Goal: Feedback & Contribution: Contribute content

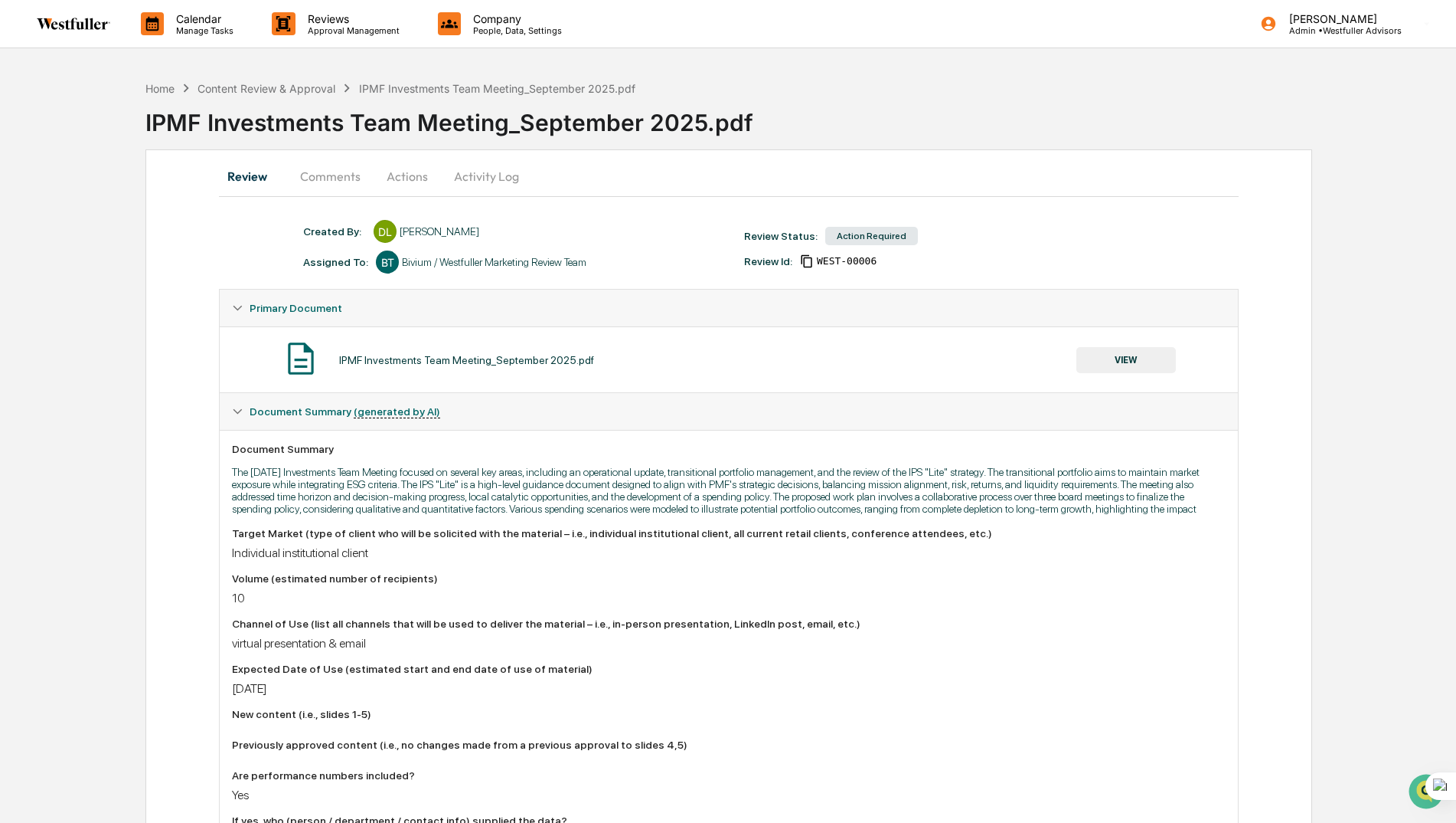
click at [347, 170] on button "Comments" at bounding box center [330, 176] width 85 height 37
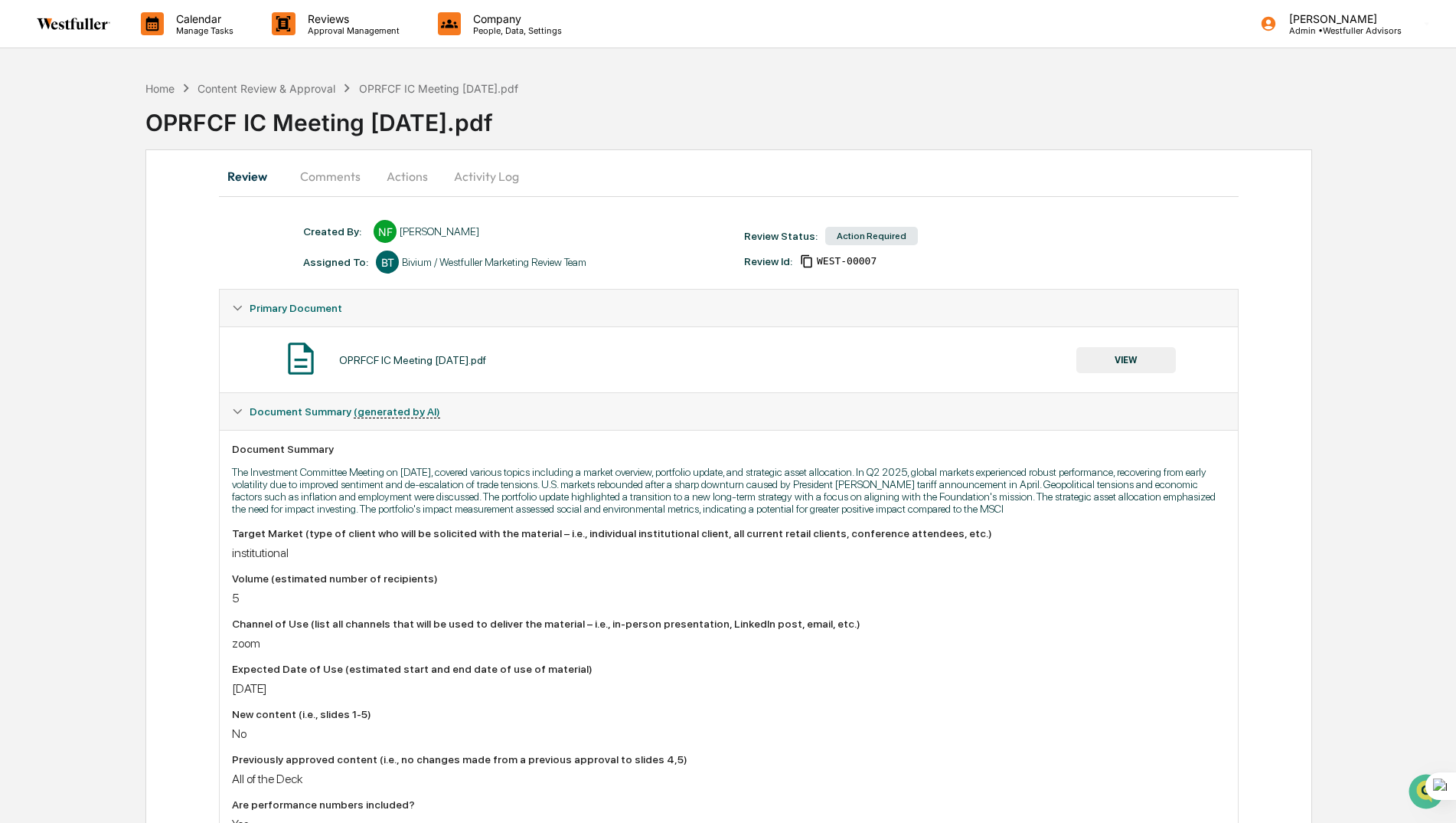
click at [1121, 358] on button "VIEW" at bounding box center [1127, 360] width 99 height 26
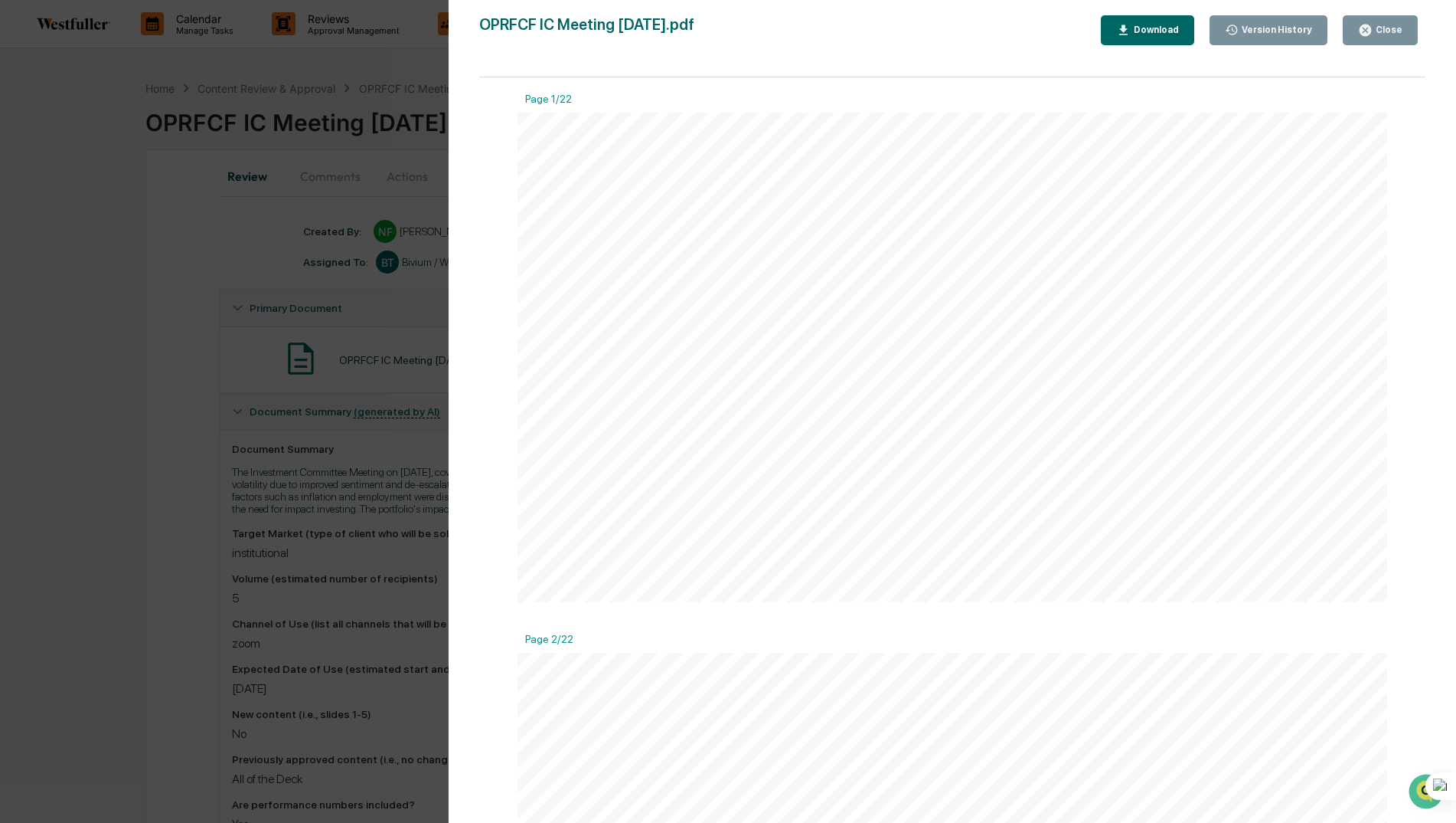
click at [1144, 29] on div "Download" at bounding box center [1155, 30] width 48 height 11
click at [264, 234] on div "Version History 09/16/2025, 11:30 PM Neslihan Feradov OPRFCF IC Meeting 8.12.25…" at bounding box center [728, 412] width 1456 height 823
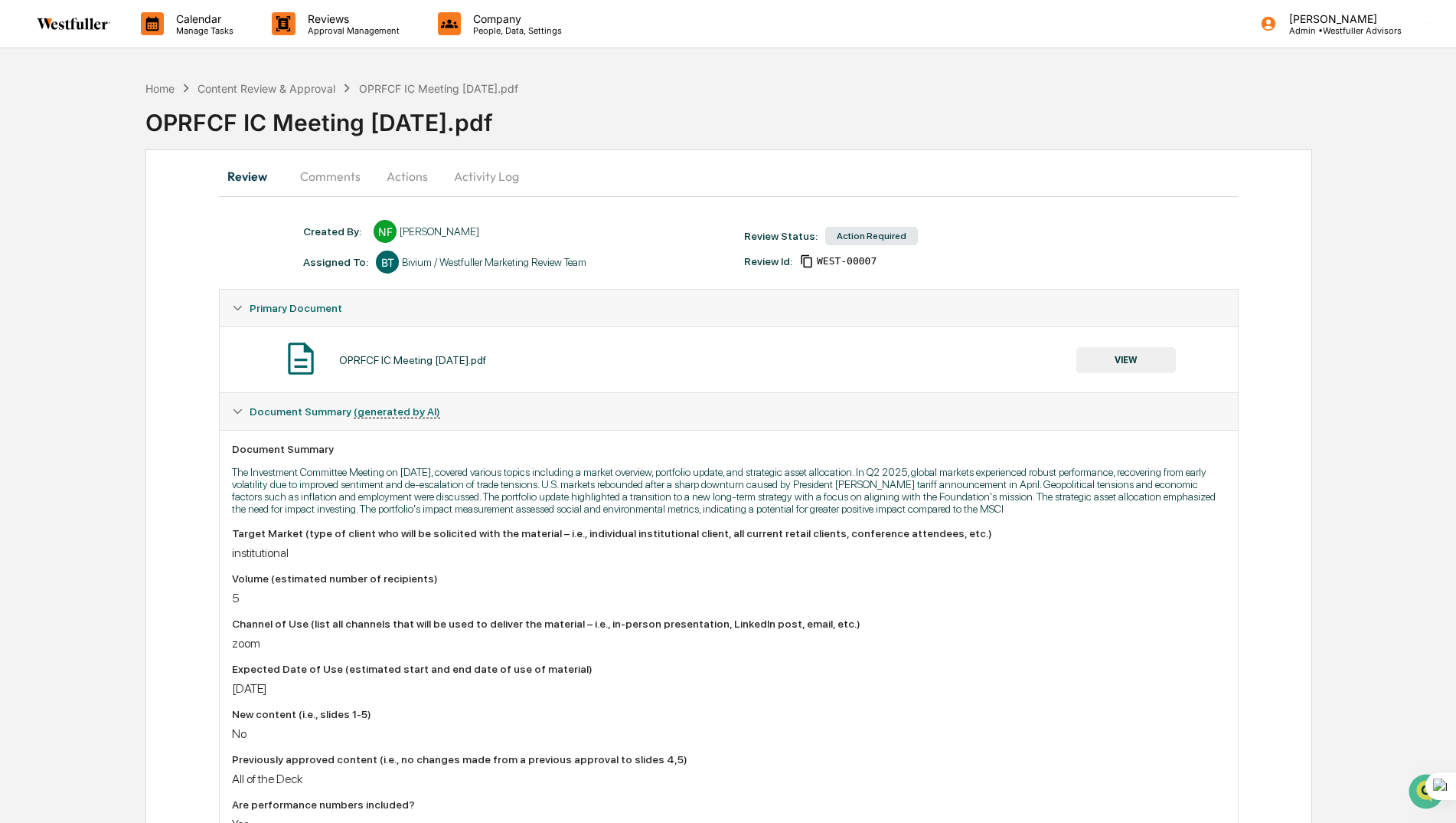
click at [331, 176] on button "Comments" at bounding box center [330, 176] width 85 height 37
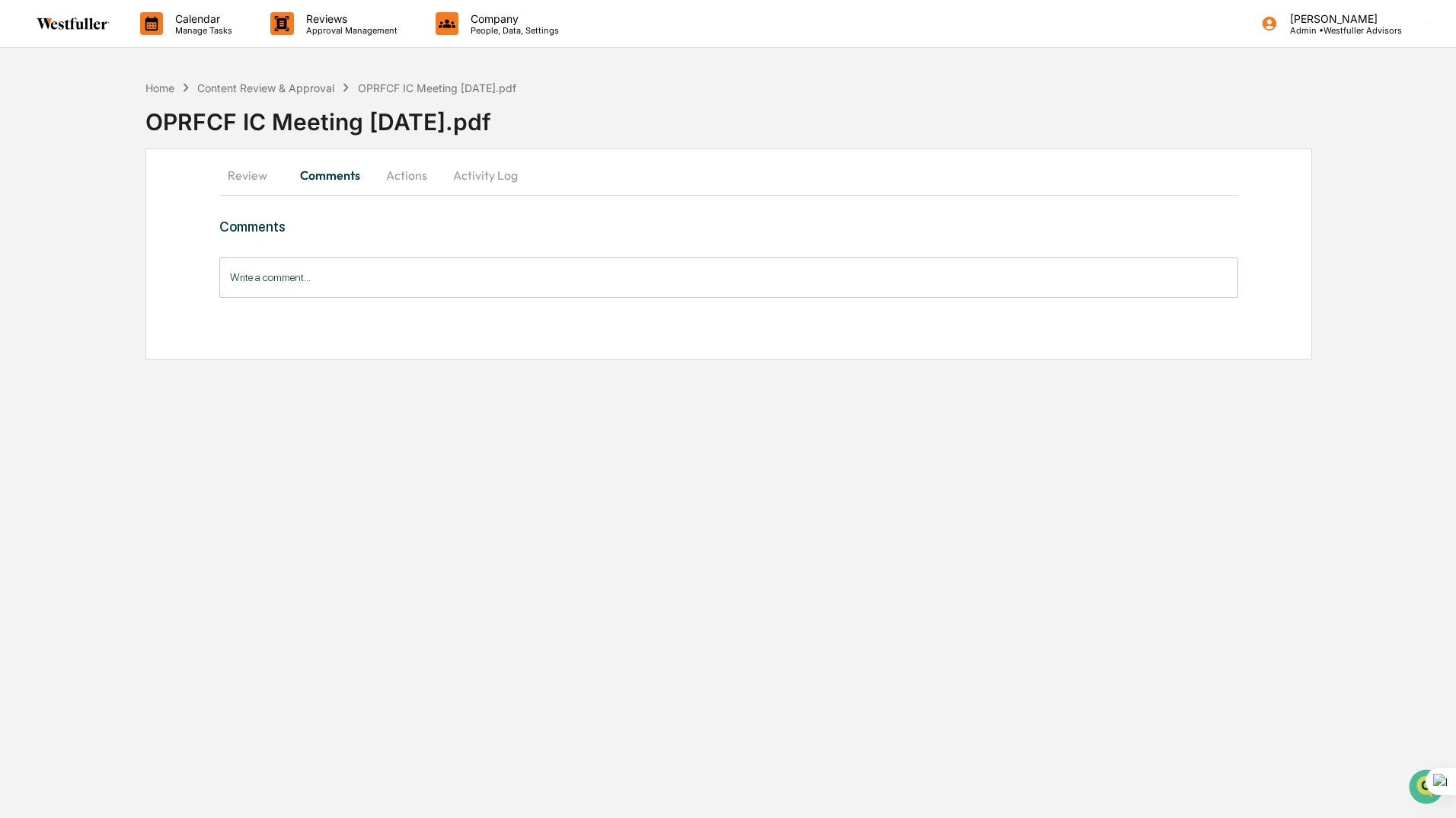
click at [401, 182] on button "Actions" at bounding box center [406, 175] width 69 height 37
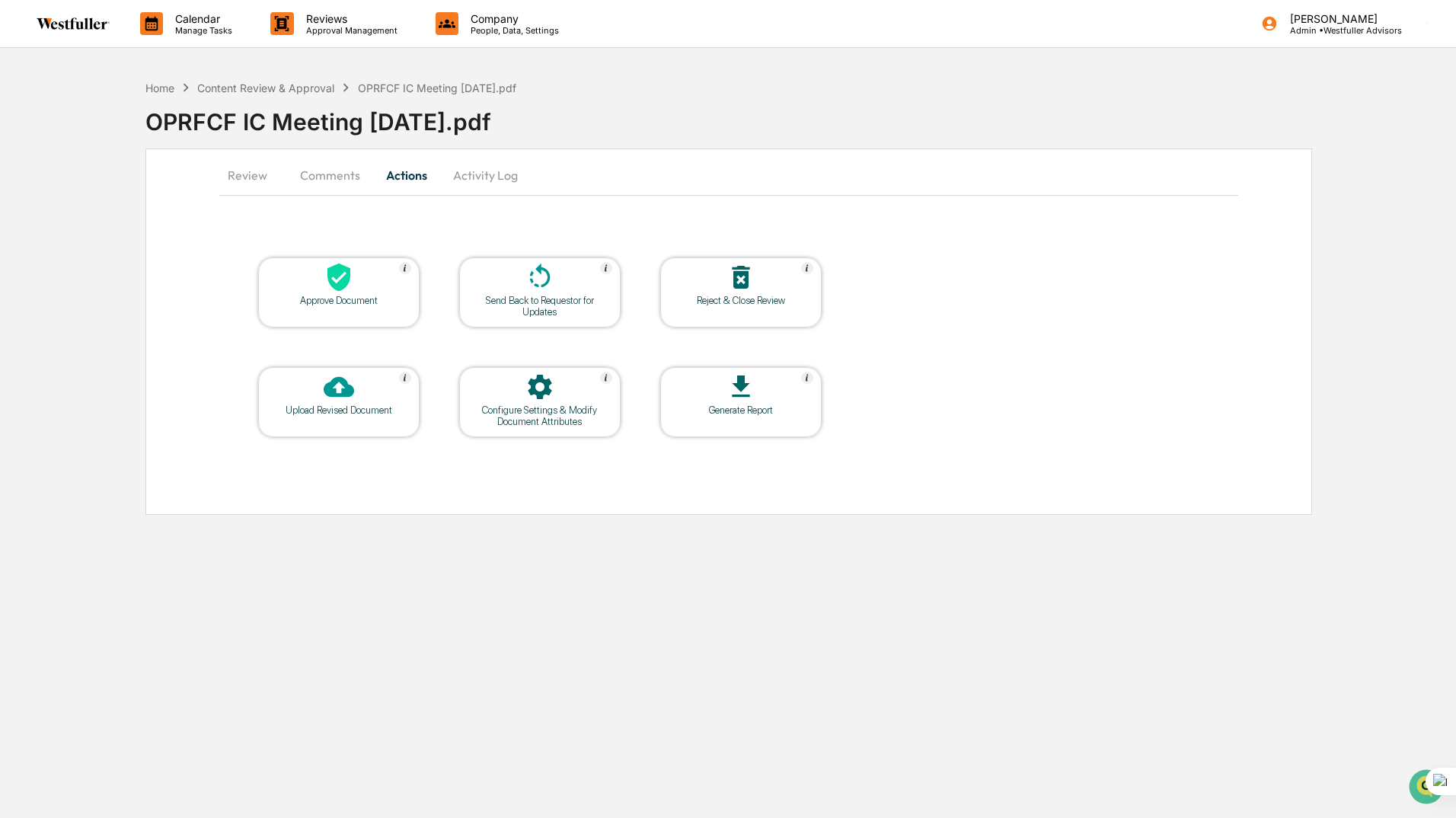
click at [256, 176] on button "Review" at bounding box center [253, 175] width 69 height 37
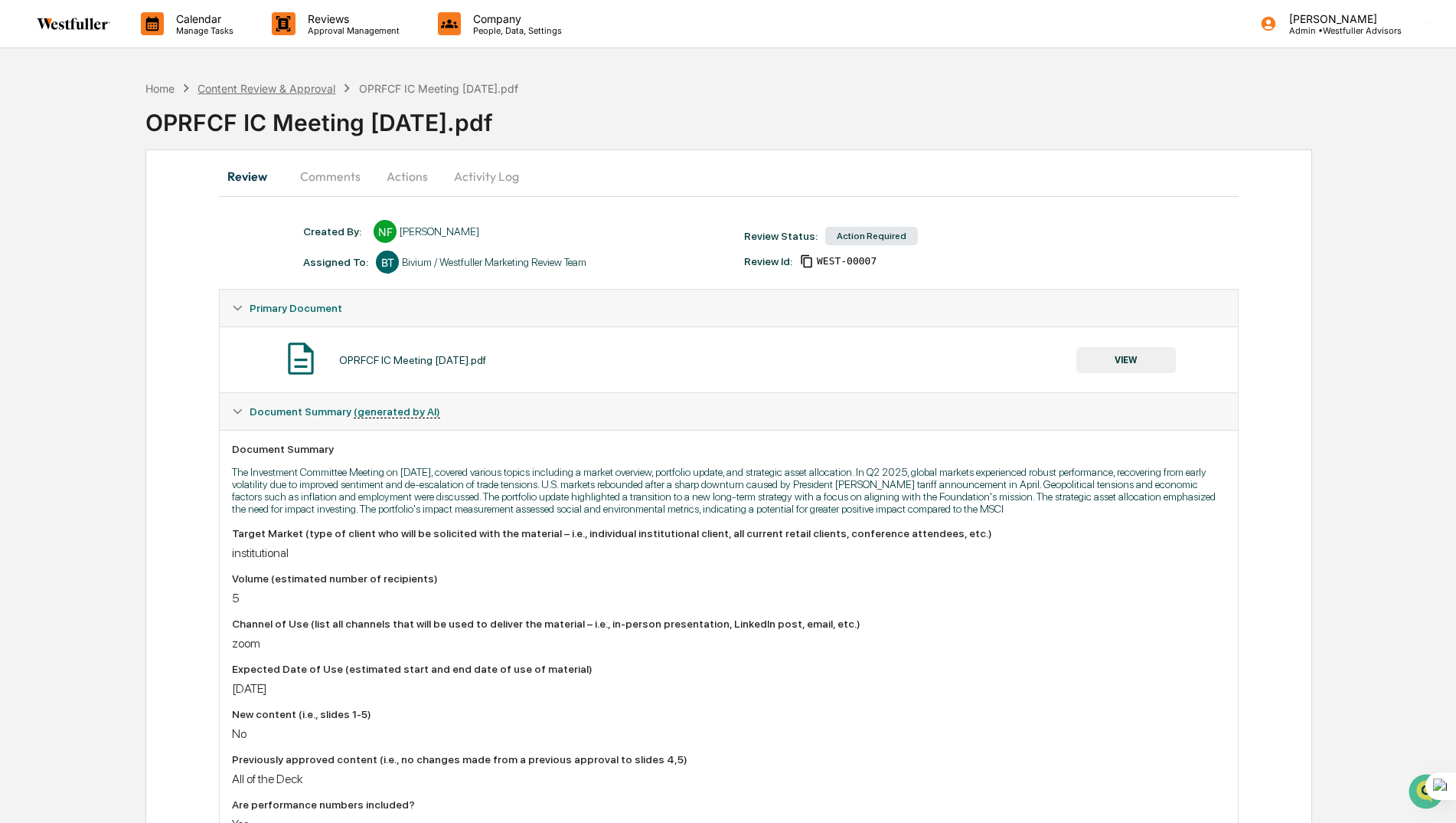
click at [286, 90] on div "Content Review & Approval" at bounding box center [267, 88] width 138 height 13
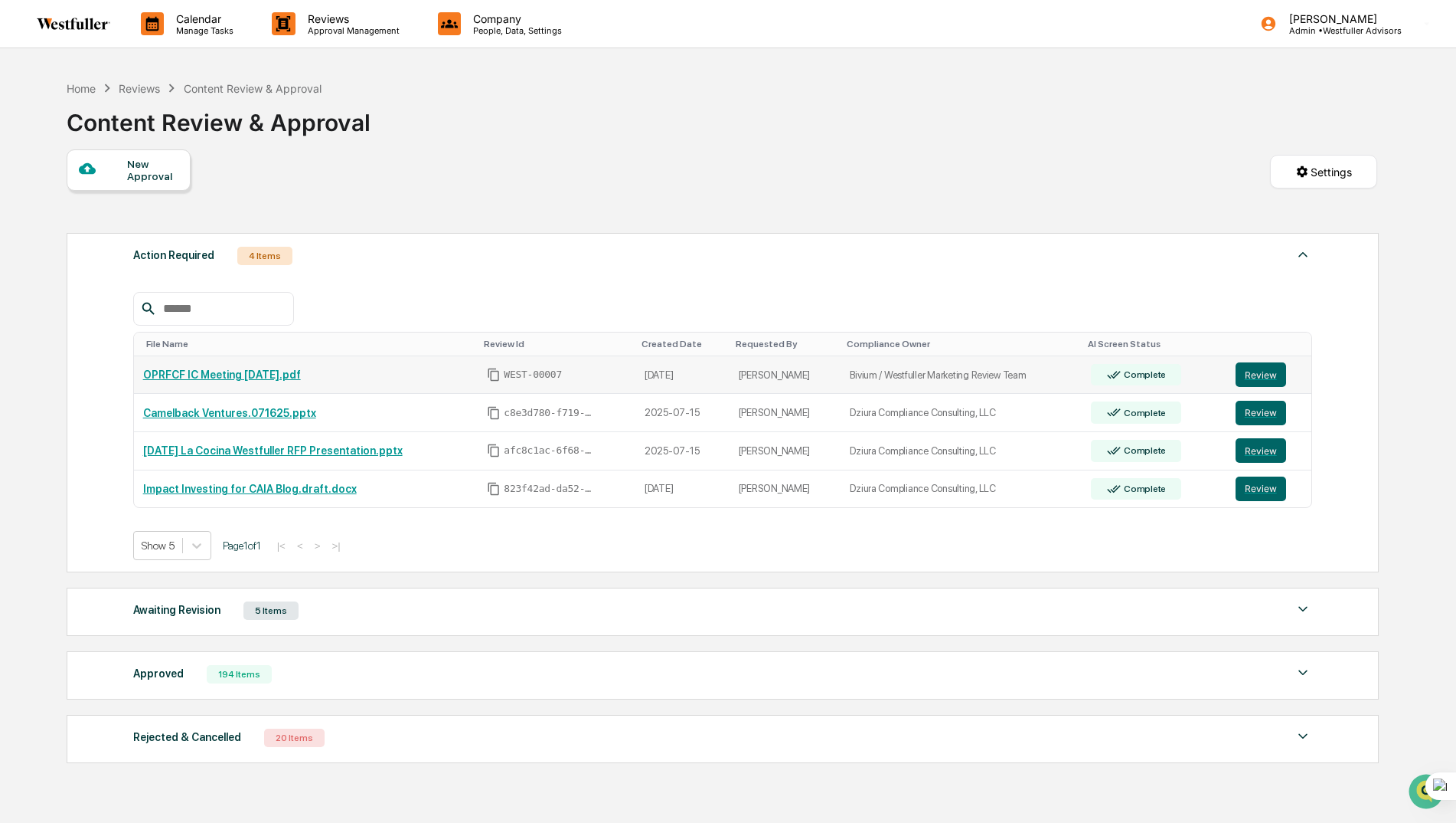
click at [225, 377] on link "OPRFCF IC Meeting 8.12.25.pdf" at bounding box center [222, 374] width 157 height 12
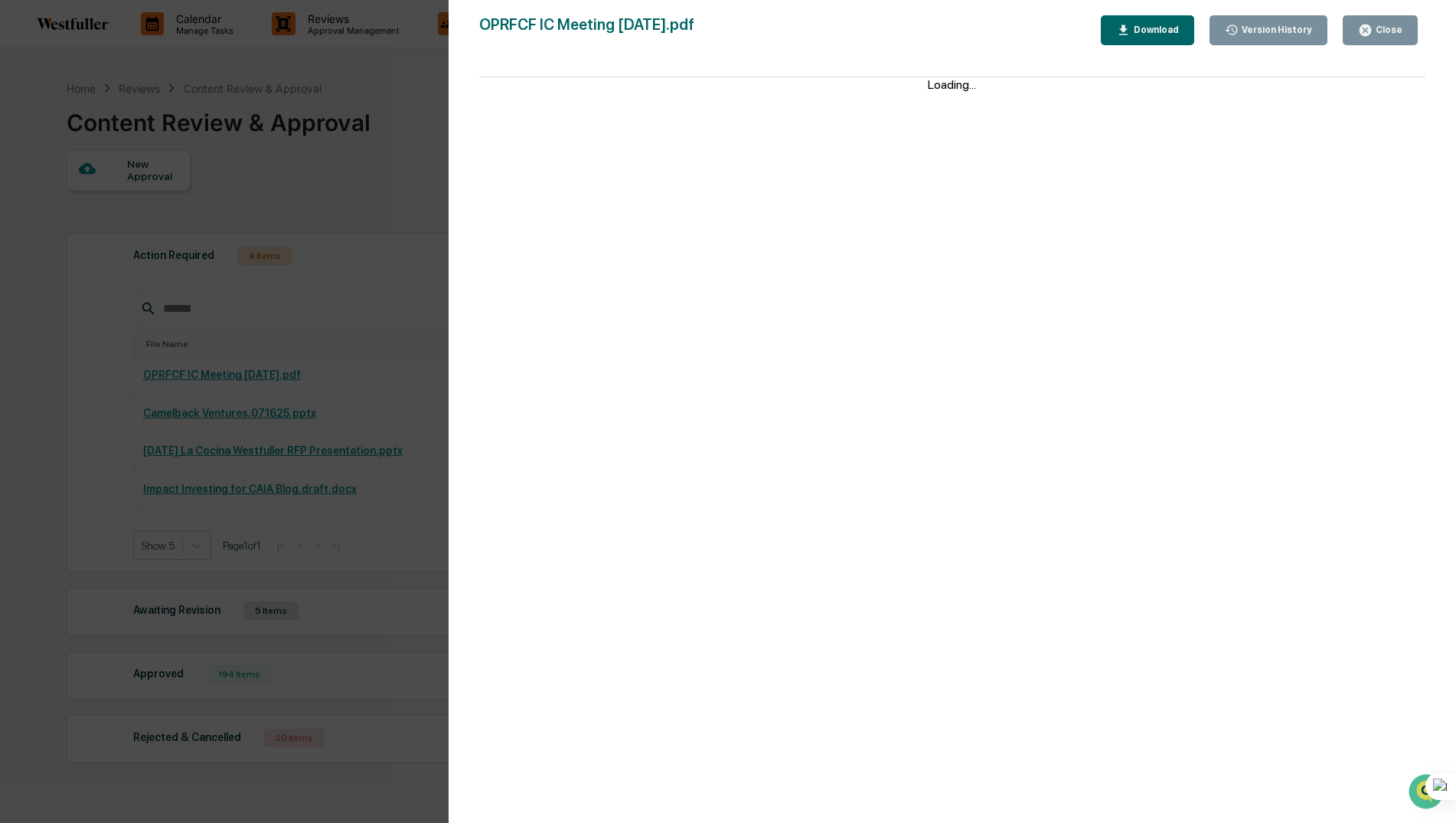
click at [377, 180] on div "Version History 09/16/2025, 11:30 PM Neslihan Feradov OPRFCF IC Meeting 8.12.25…" at bounding box center [728, 412] width 1456 height 823
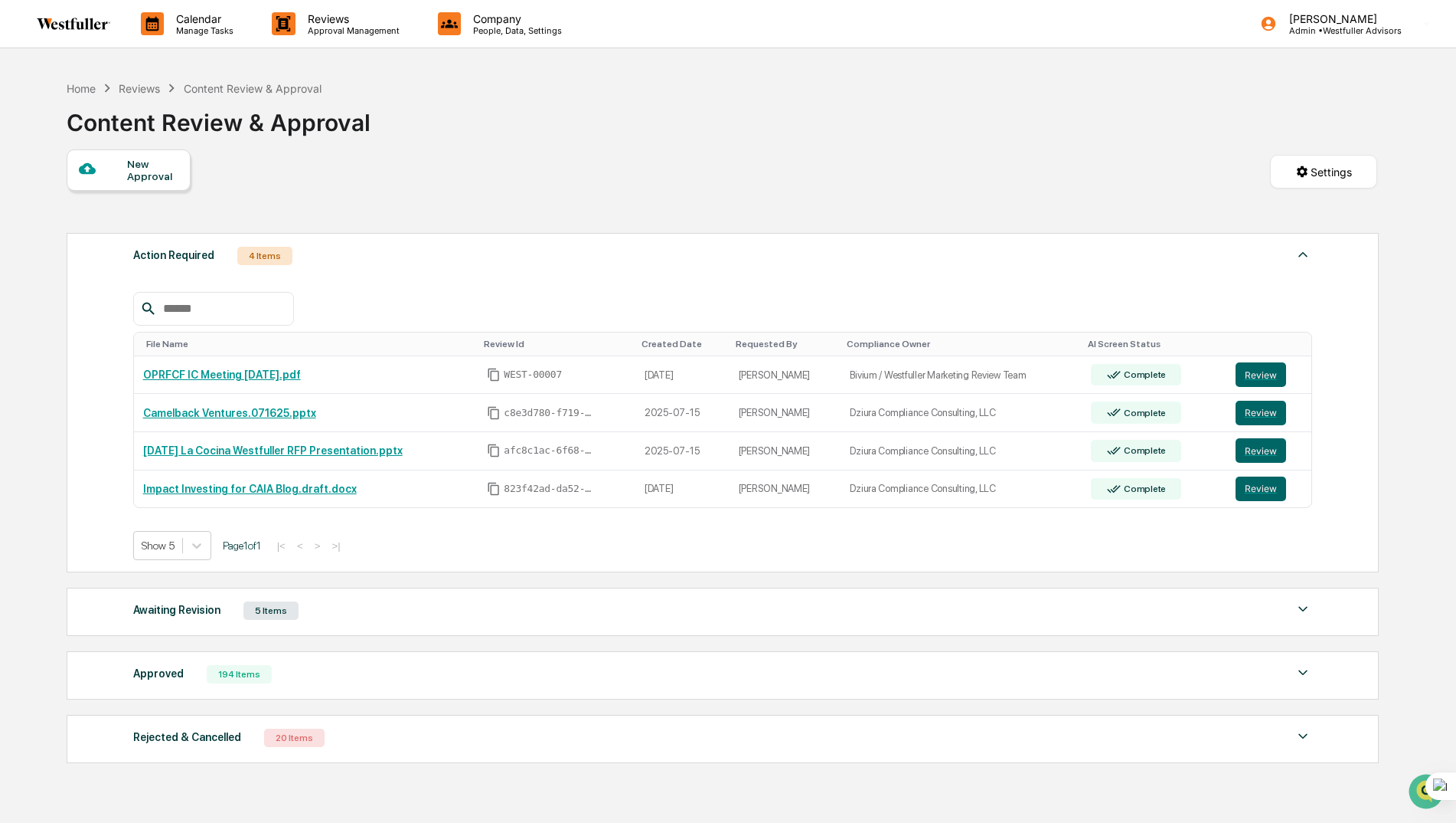
click at [1264, 386] on button "Review" at bounding box center [1261, 375] width 51 height 25
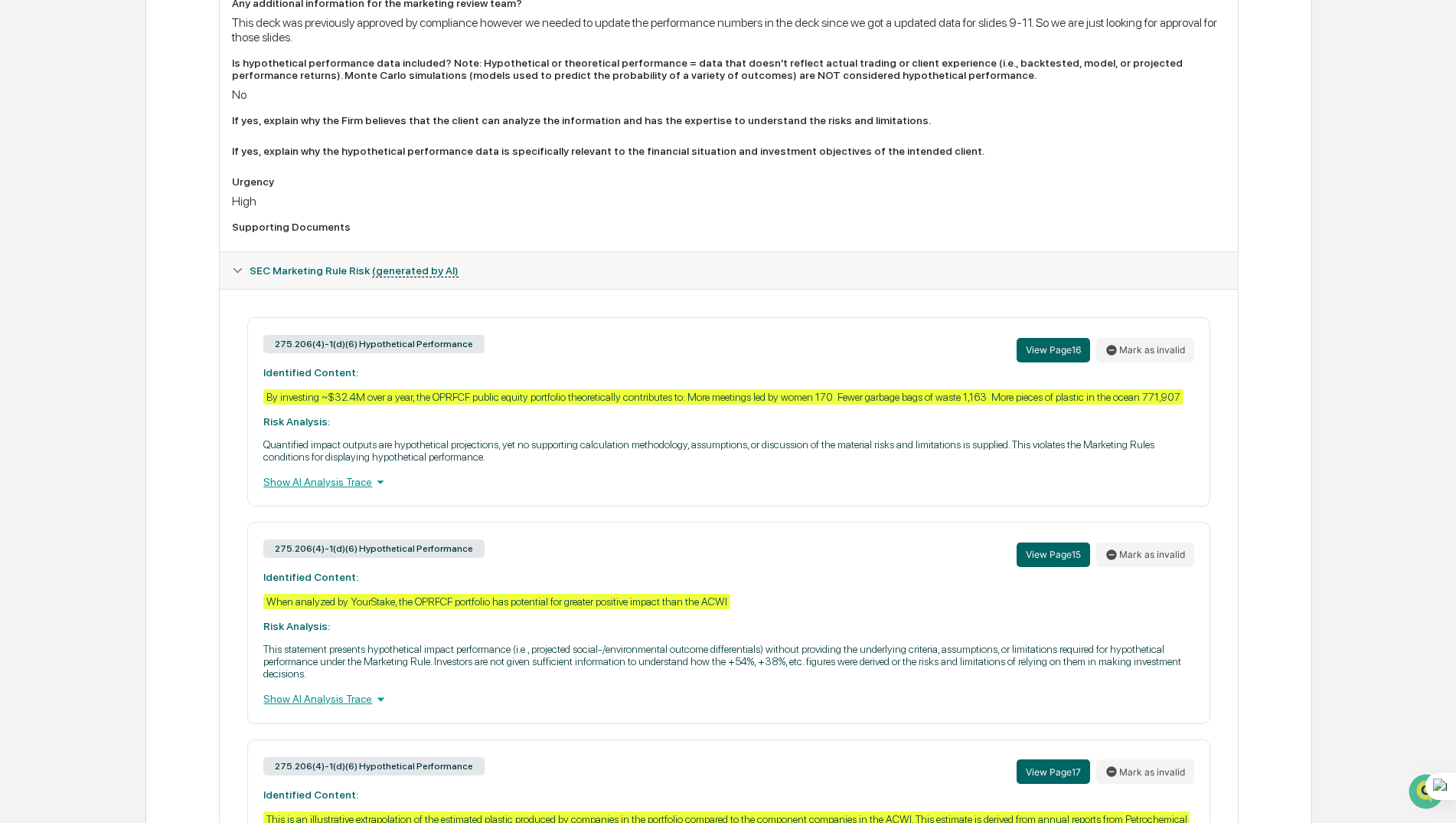
scroll to position [919, 0]
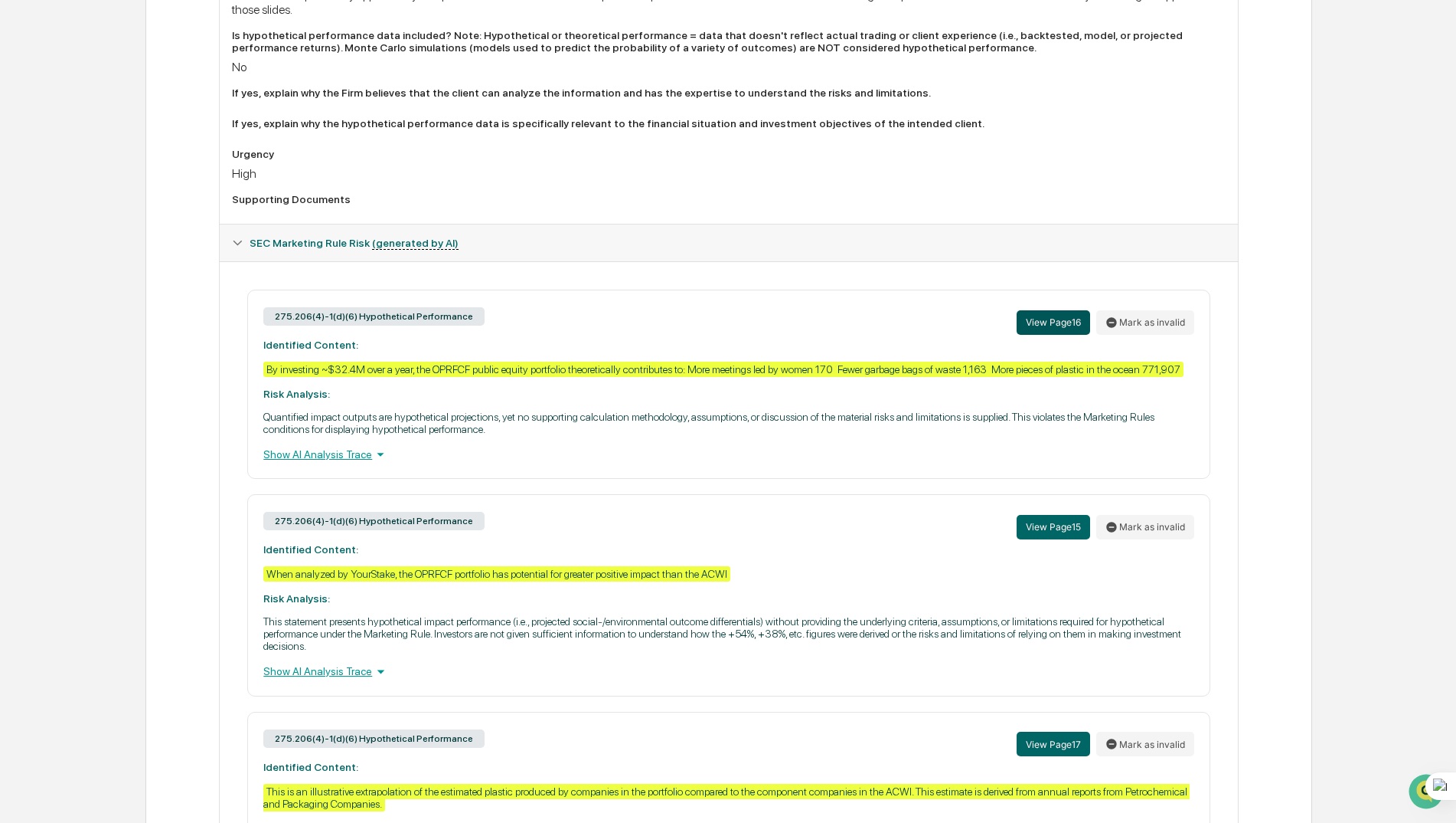
click at [1063, 319] on button "View Page 16" at bounding box center [1054, 322] width 74 height 25
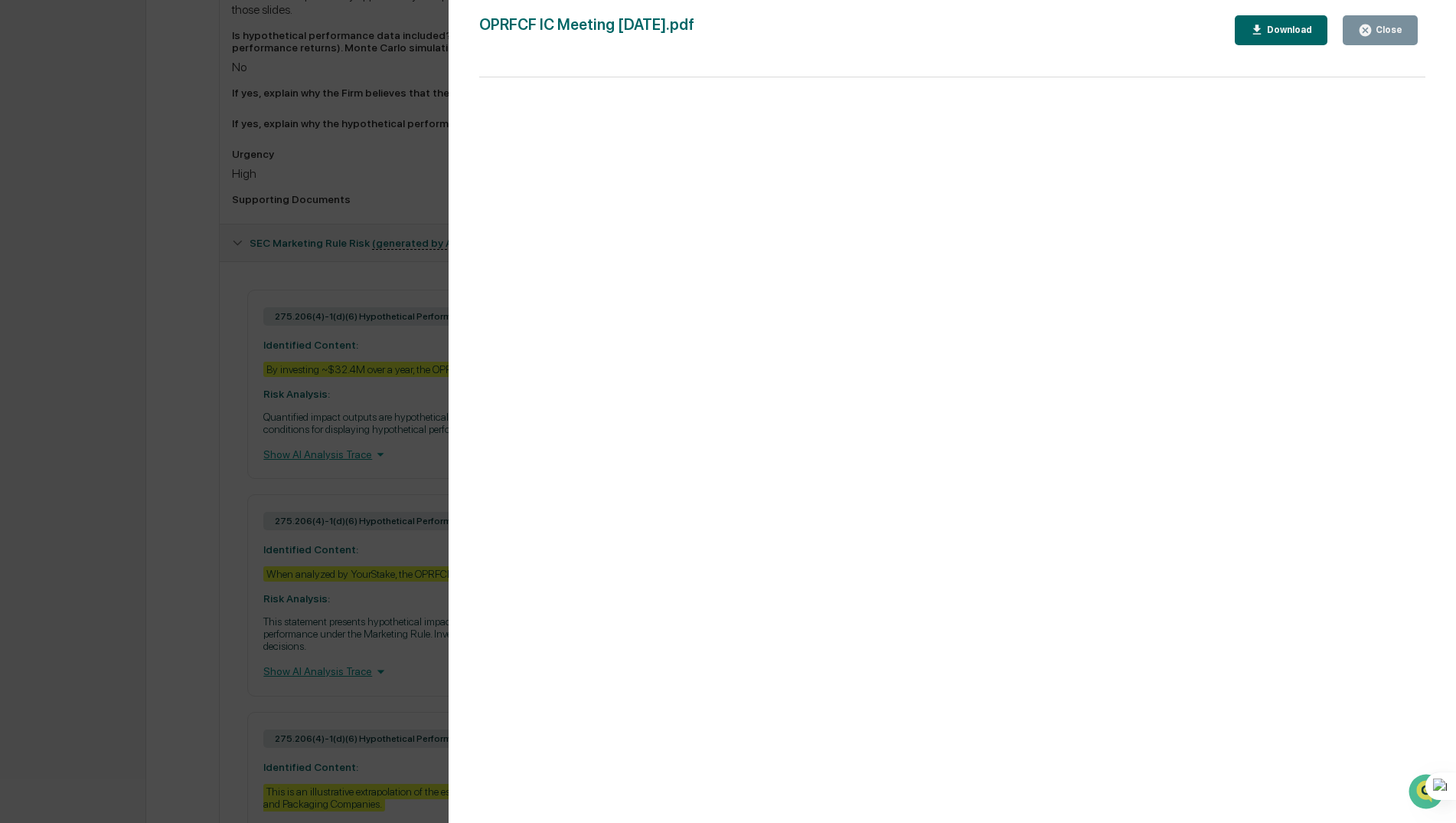
click at [406, 381] on div "Version History 09/16/2025, 11:30 PM Neslihan Feradov OPRFCF IC Meeting 8.12.25…" at bounding box center [728, 412] width 1456 height 823
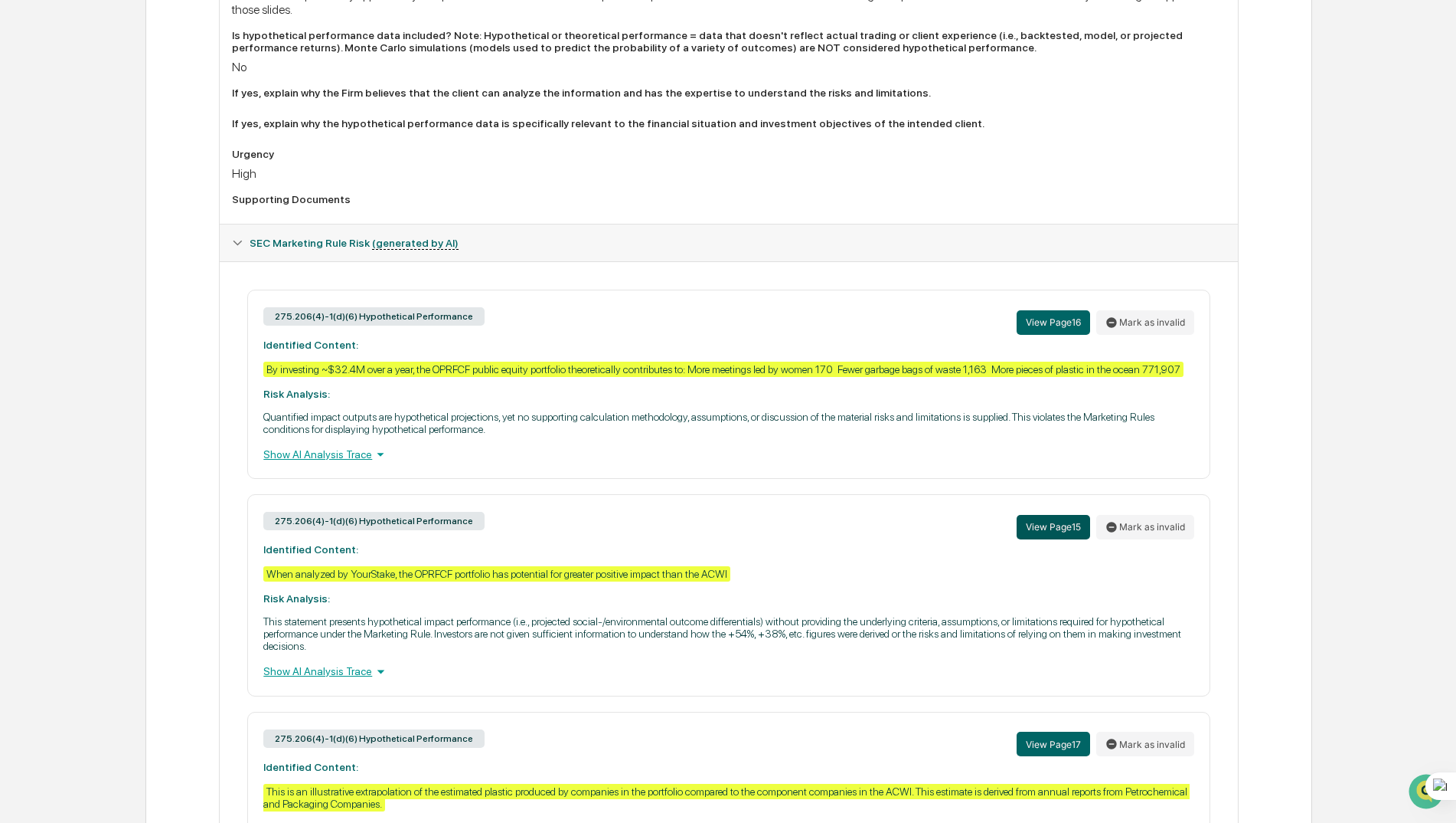
click at [1069, 523] on button "View Page 15" at bounding box center [1054, 527] width 74 height 25
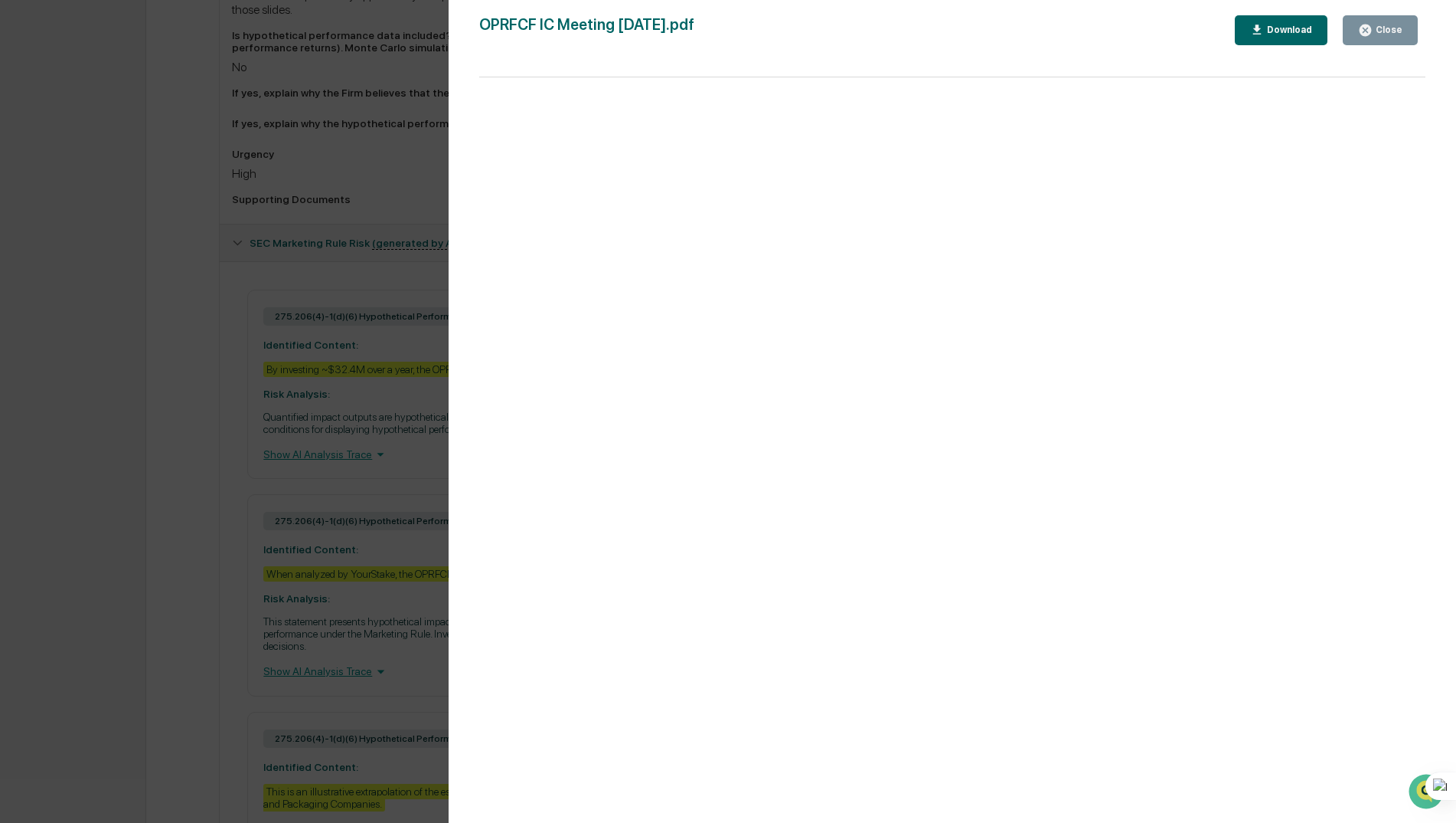
click at [358, 357] on div "Version History 09/16/2025, 11:30 PM Neslihan Feradov OPRFCF IC Meeting 8.12.25…" at bounding box center [728, 412] width 1456 height 823
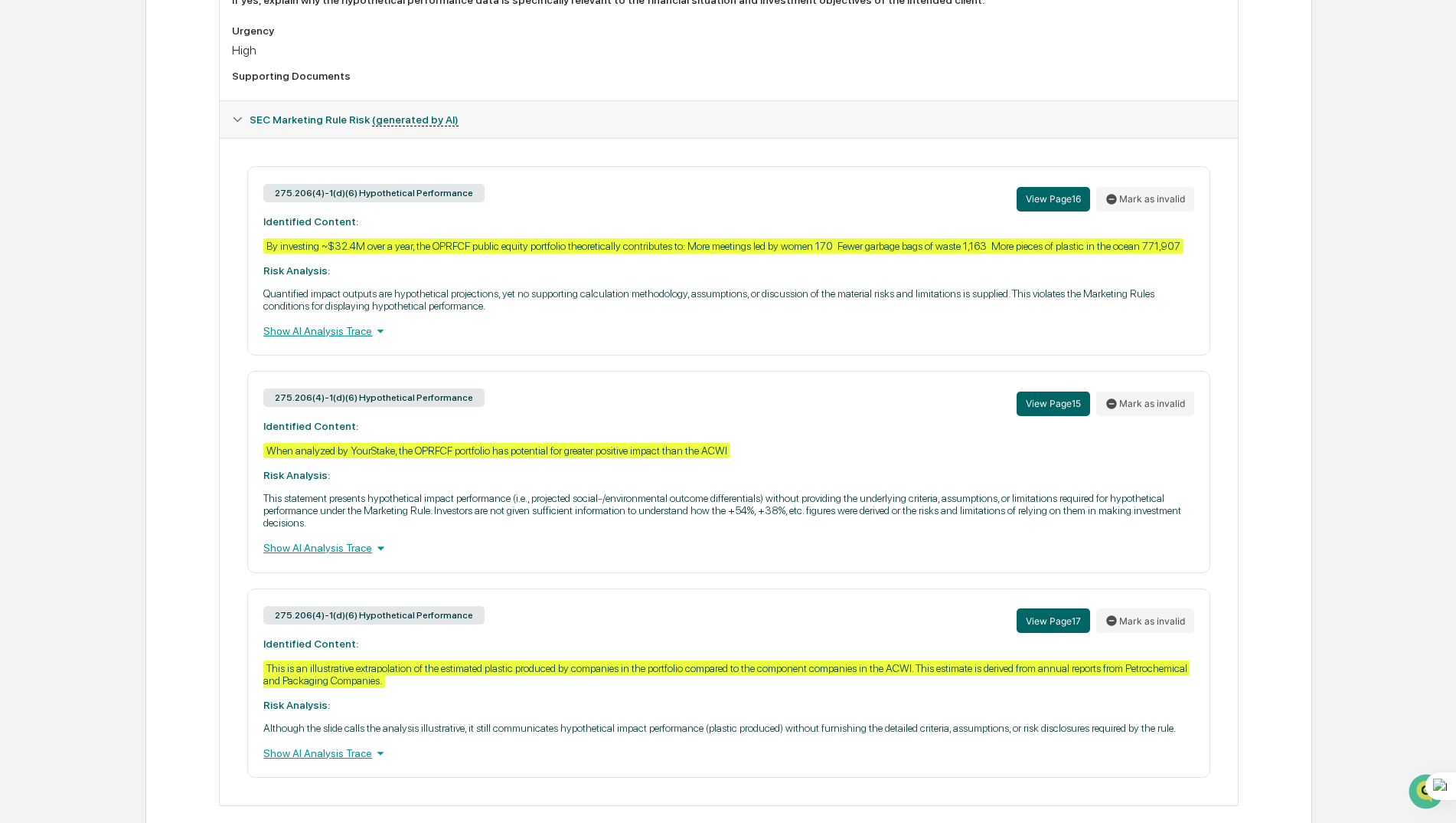
scroll to position [1064, 0]
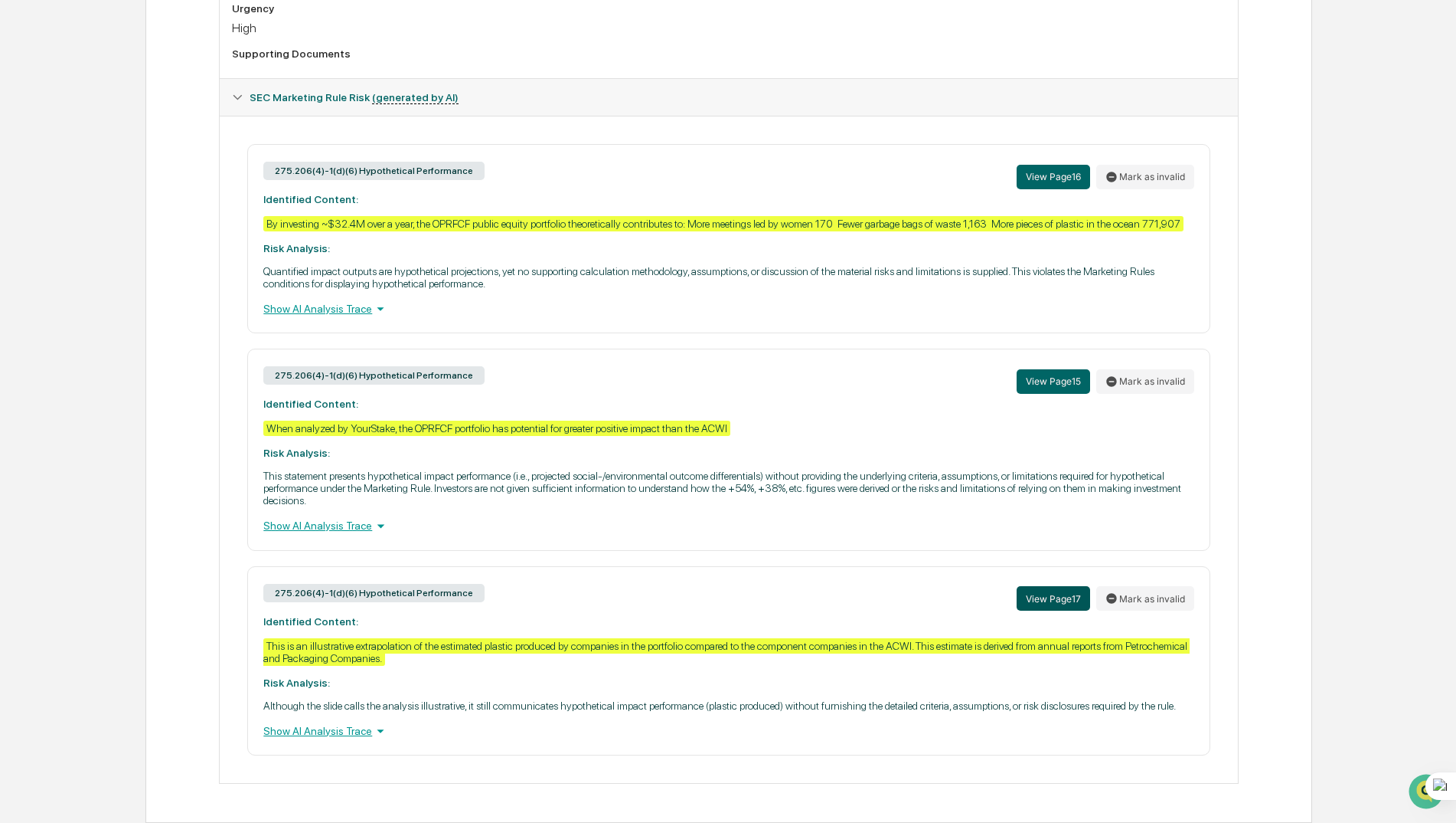
click at [1052, 595] on button "View Page 17" at bounding box center [1054, 597] width 74 height 25
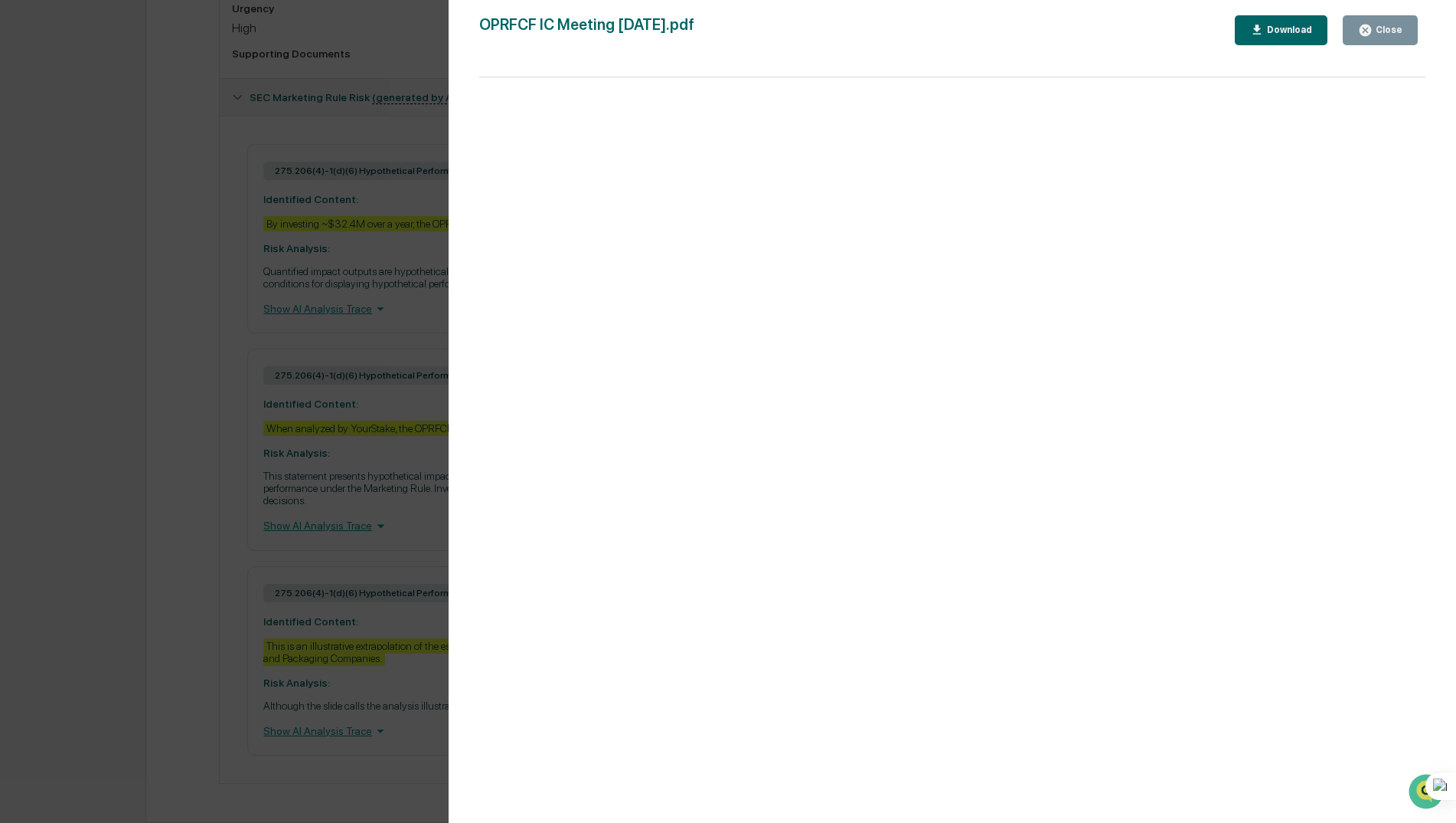
click at [171, 468] on div "Version History 09/16/2025, 11:30 PM Neslihan Feradov OPRFCF IC Meeting 8.12.25…" at bounding box center [728, 412] width 1456 height 823
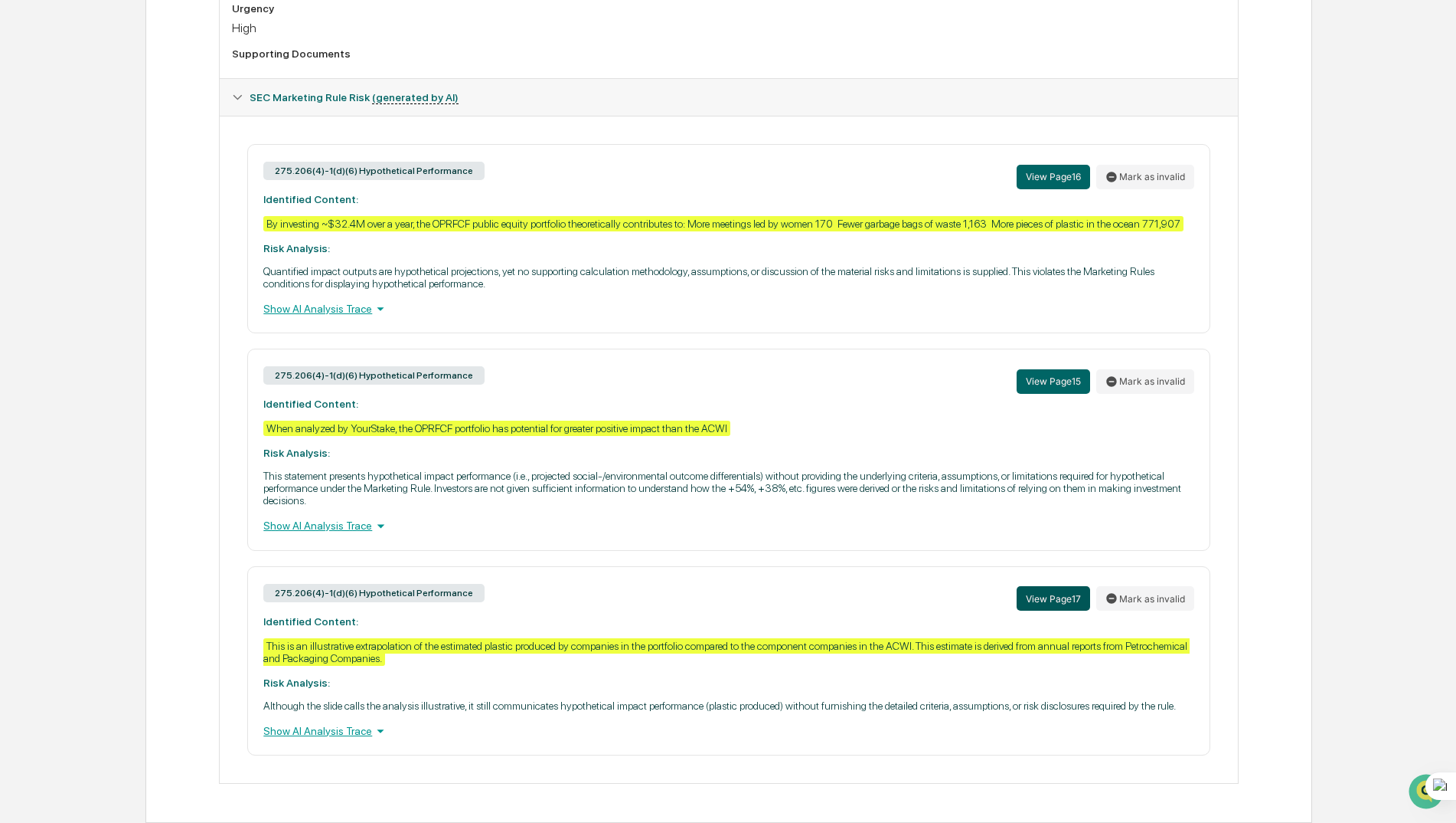
click at [1041, 608] on button "View Page 17" at bounding box center [1054, 597] width 74 height 25
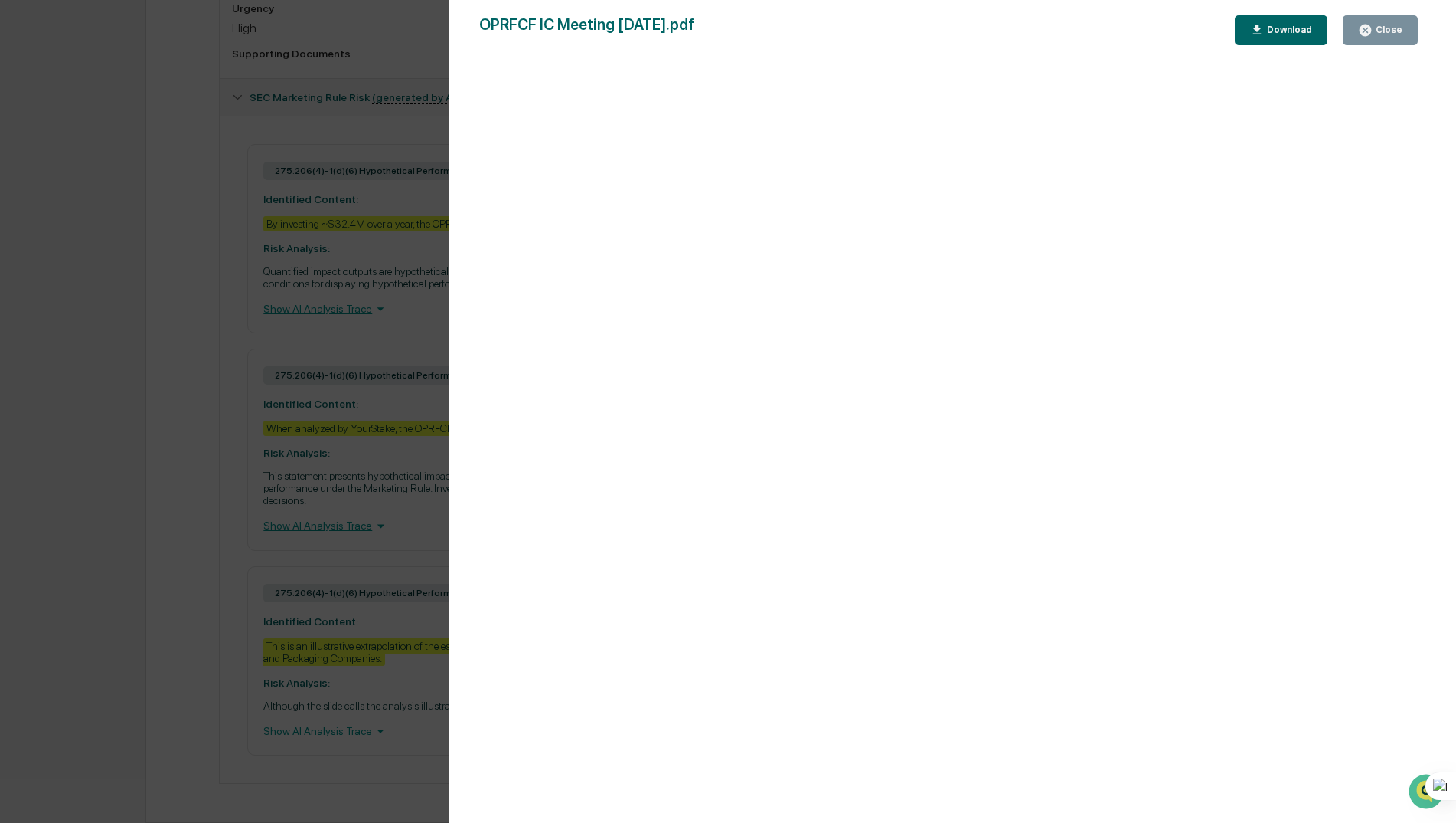
click at [252, 442] on div "Version History 09/16/2025, 11:30 PM Neslihan Feradov OPRFCF IC Meeting 8.12.25…" at bounding box center [728, 412] width 1456 height 823
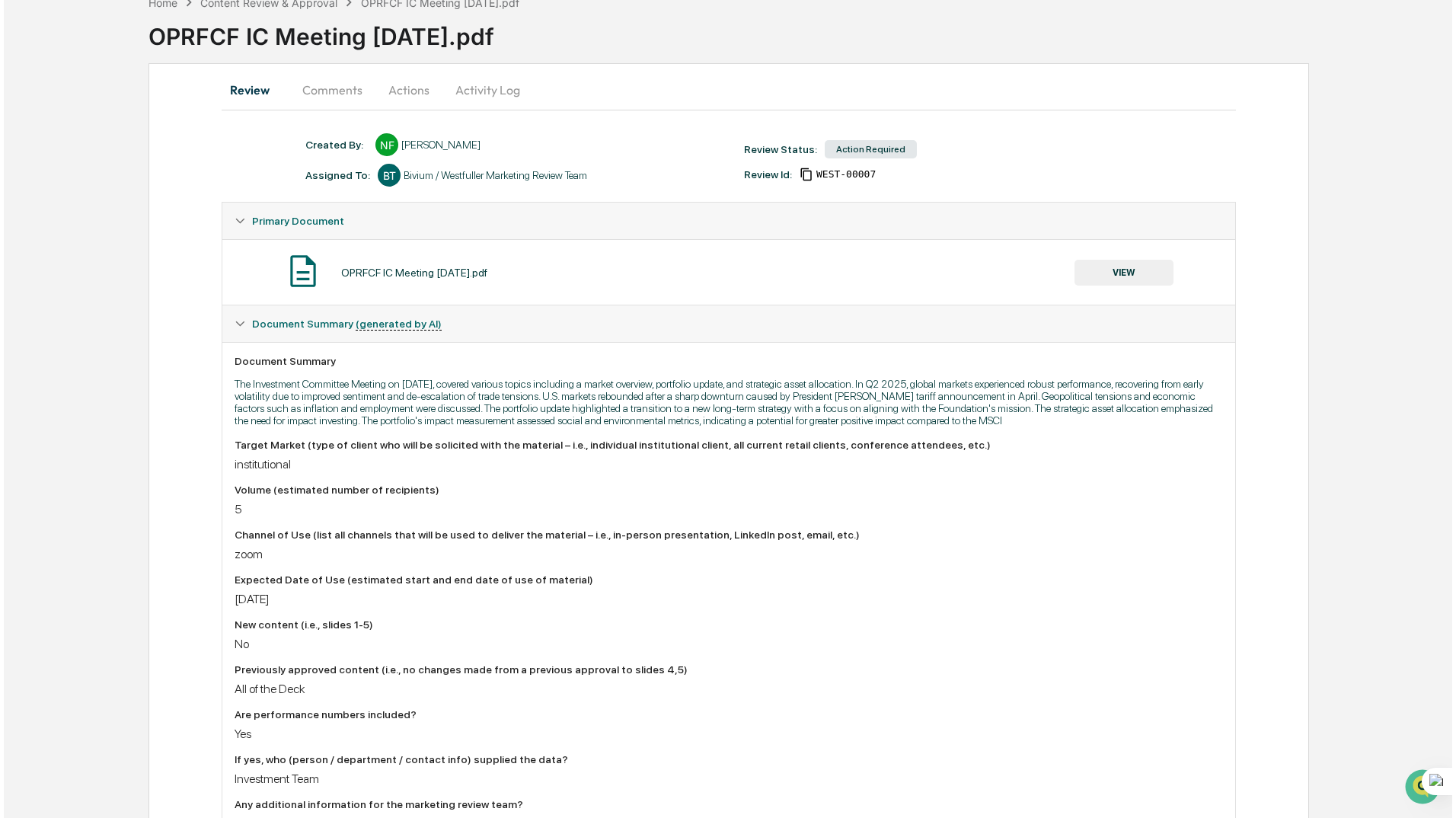
scroll to position [0, 0]
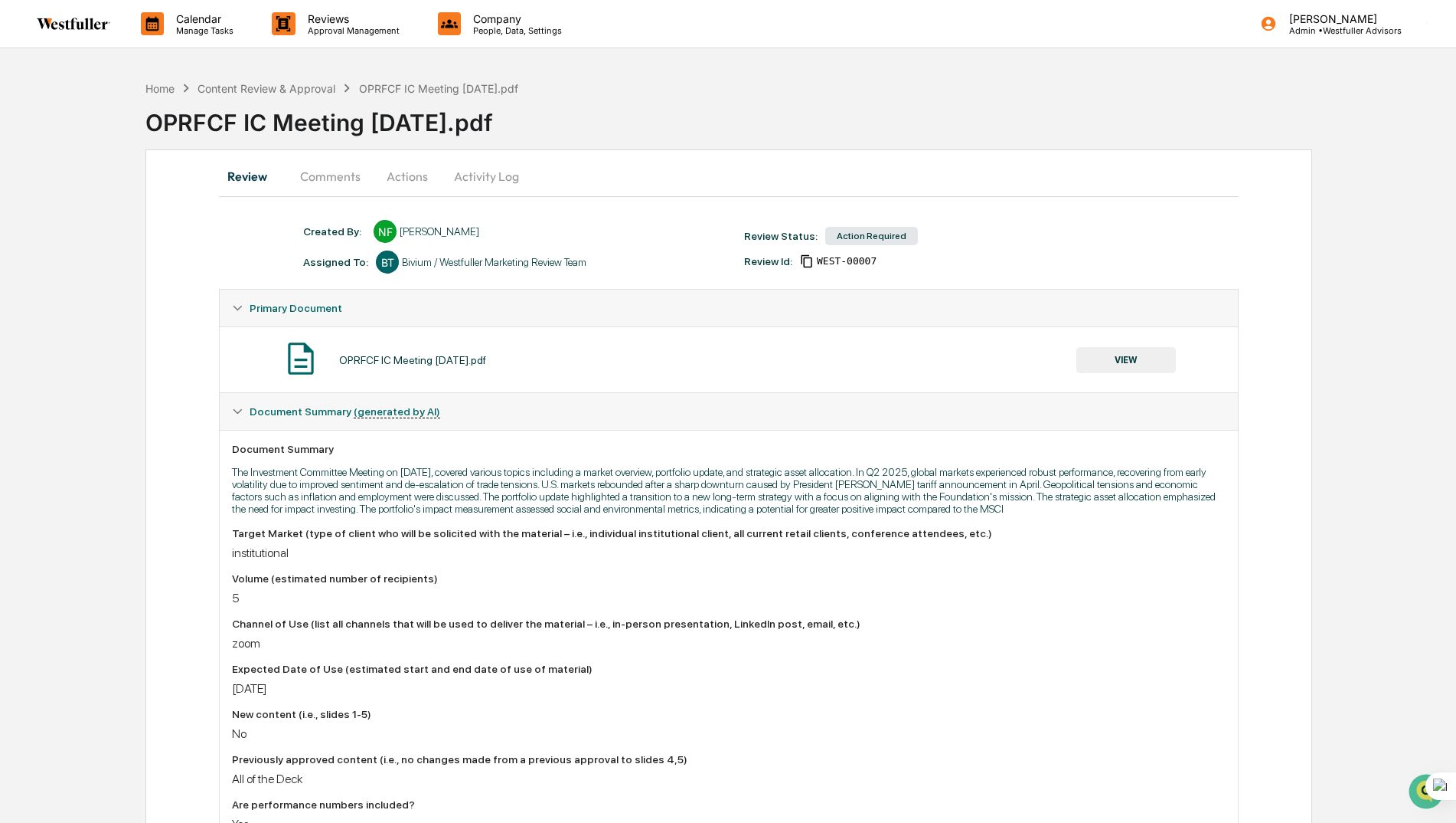
click at [339, 170] on button "Comments" at bounding box center [330, 176] width 85 height 37
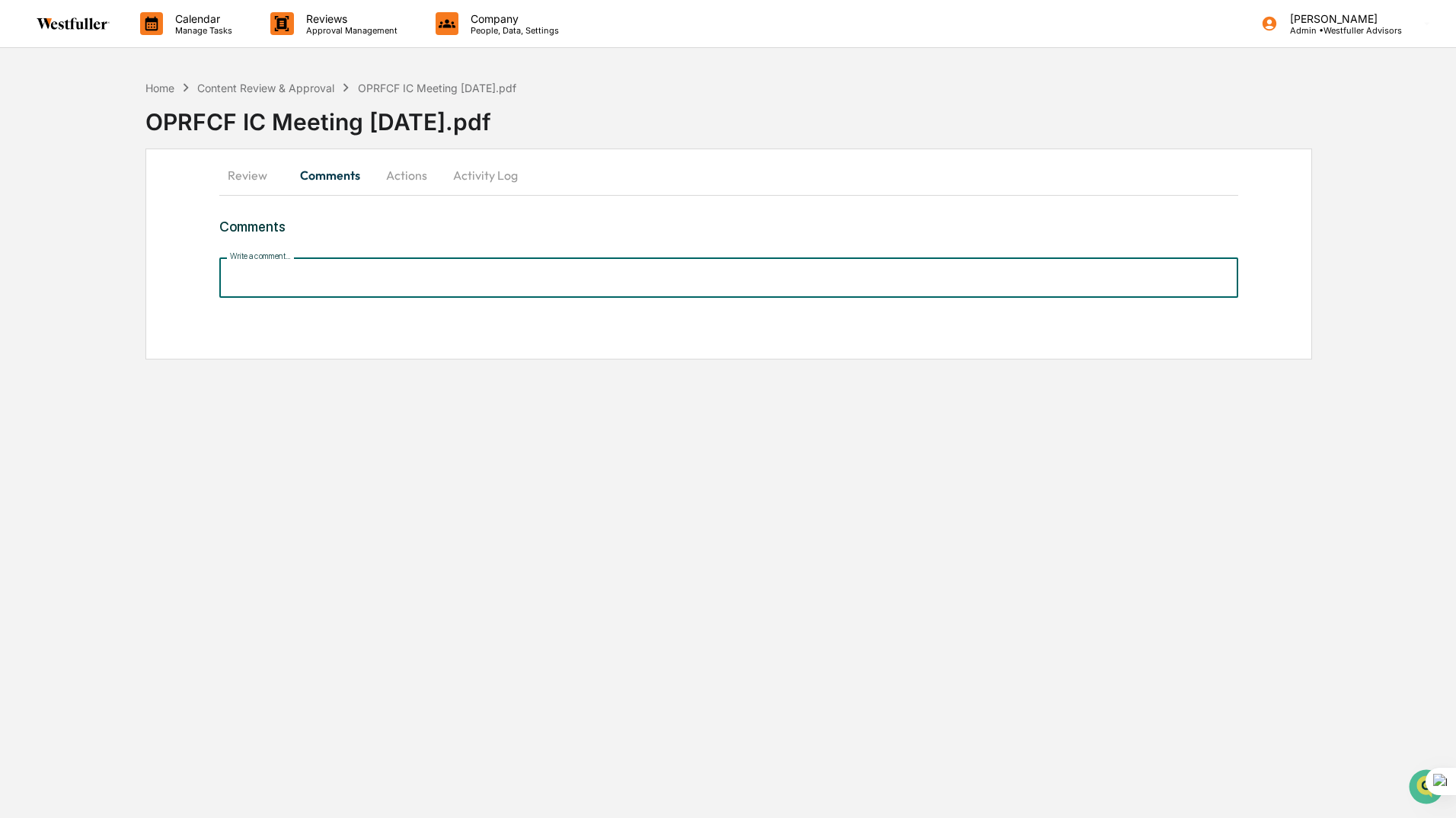
click at [292, 263] on div "Write a comment... Write a comment..." at bounding box center [728, 277] width 1019 height 40
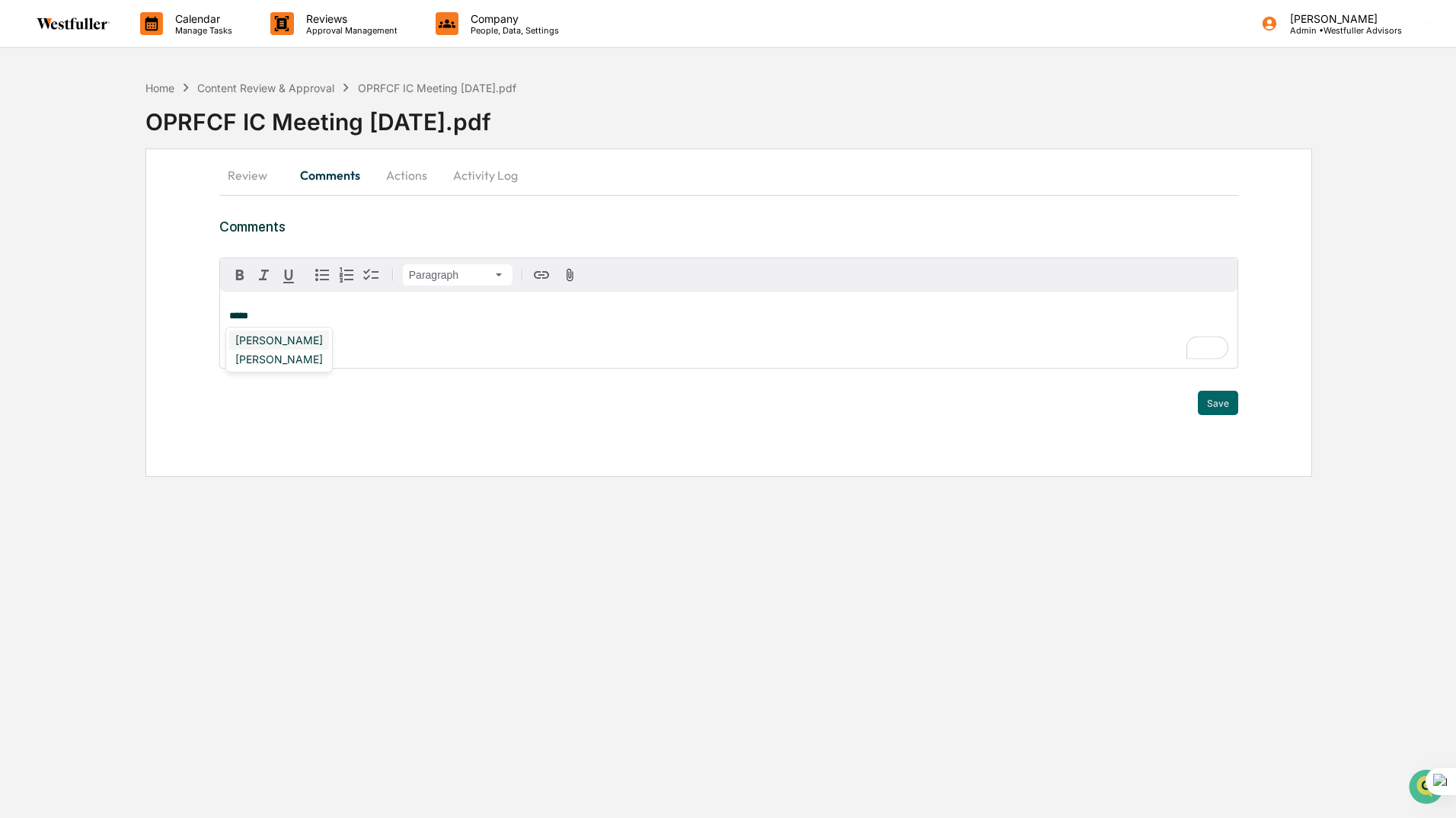
click at [264, 342] on div "Neslihan Feradov" at bounding box center [278, 339] width 100 height 19
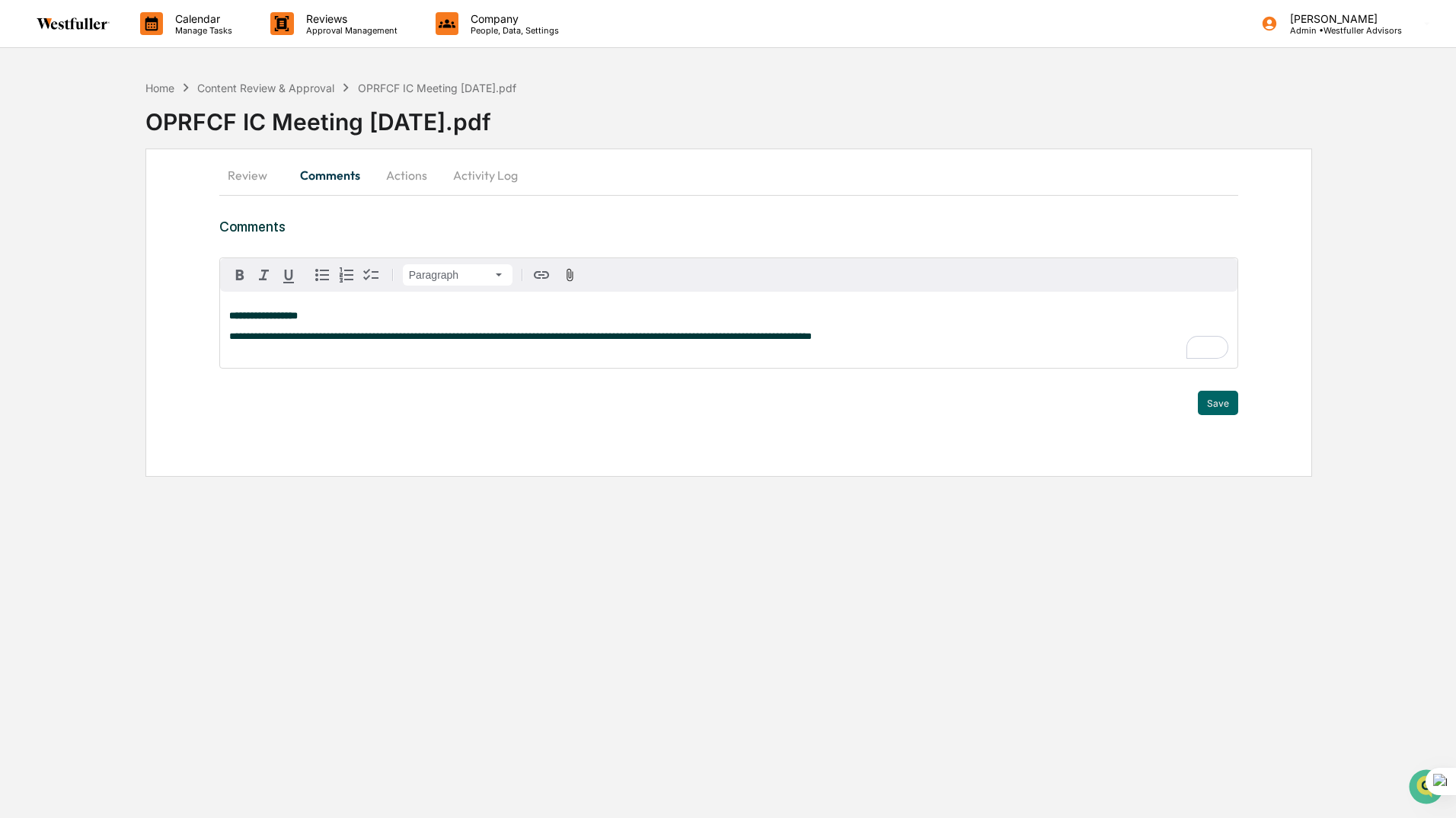
click at [468, 339] on span "**********" at bounding box center [520, 336] width 582 height 10
drag, startPoint x: 852, startPoint y: 342, endPoint x: 228, endPoint y: 331, distance: 624.1
click at [228, 331] on div "**********" at bounding box center [728, 329] width 1018 height 76
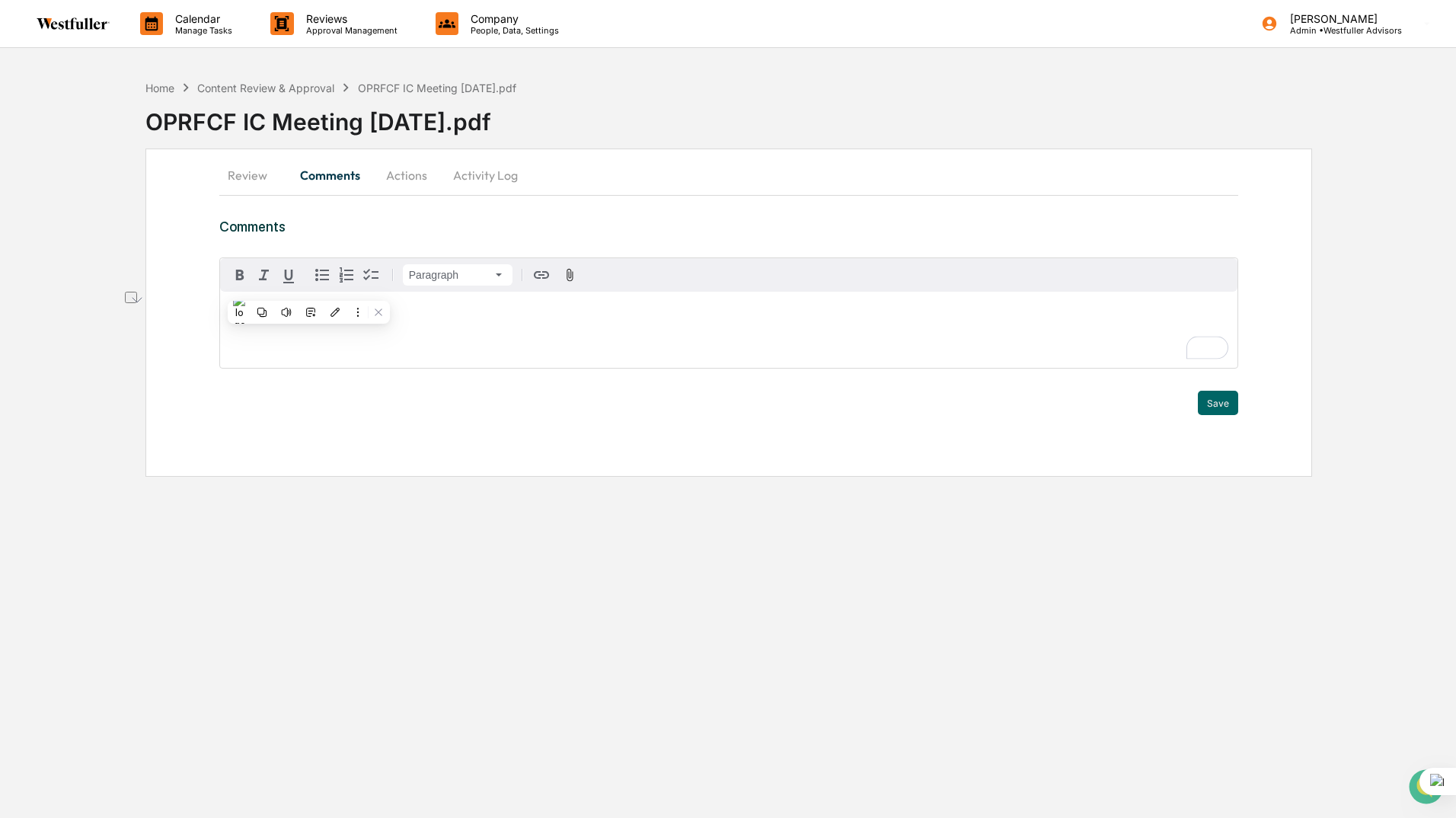
click at [618, 337] on p "To enrich screen reader interactions, please activate Accessibility in Grammarl…" at bounding box center [728, 337] width 999 height 11
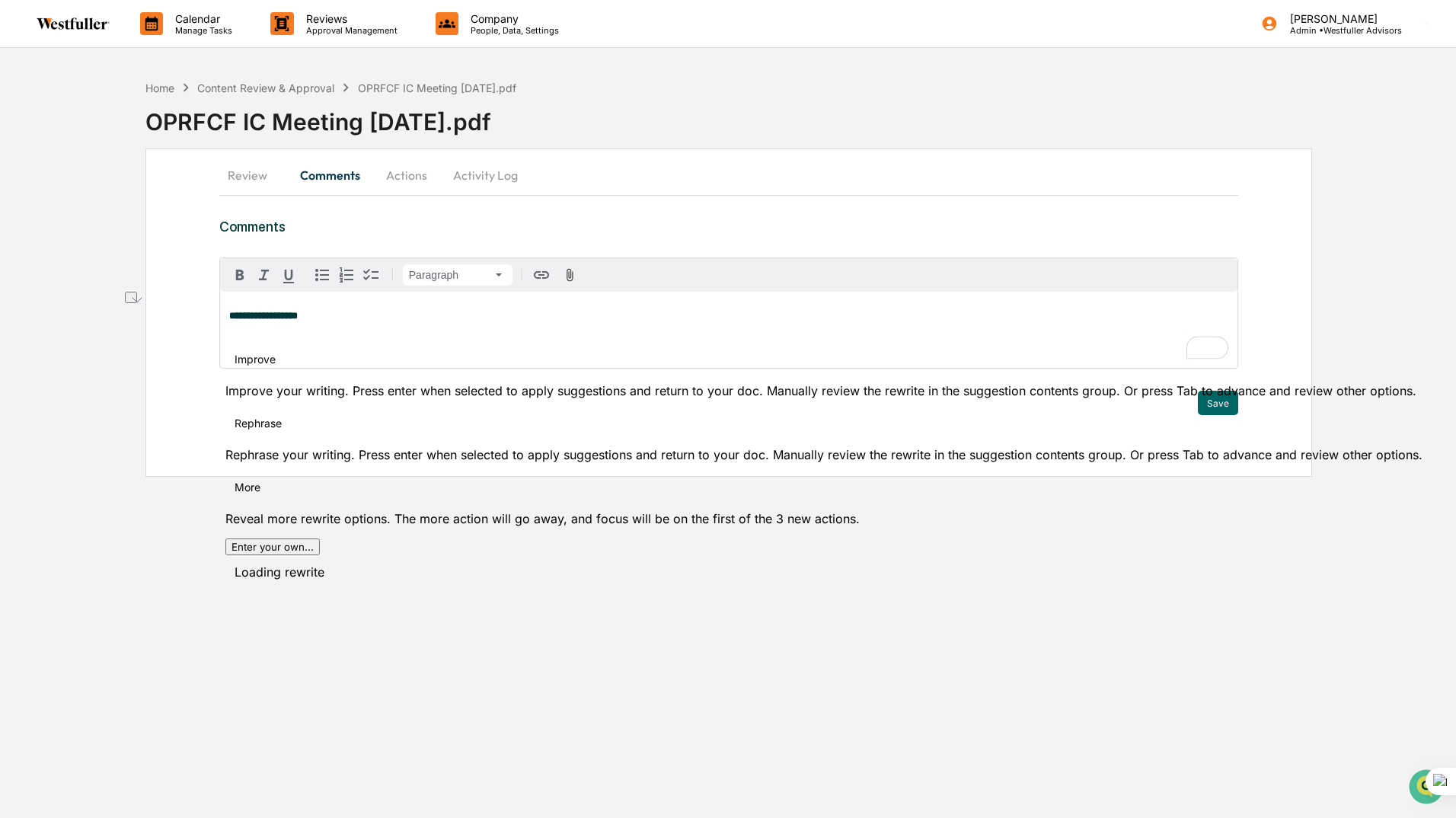
click at [137, 303] on button "See rewrite suggestions" at bounding box center [130, 297] width 12 height 11
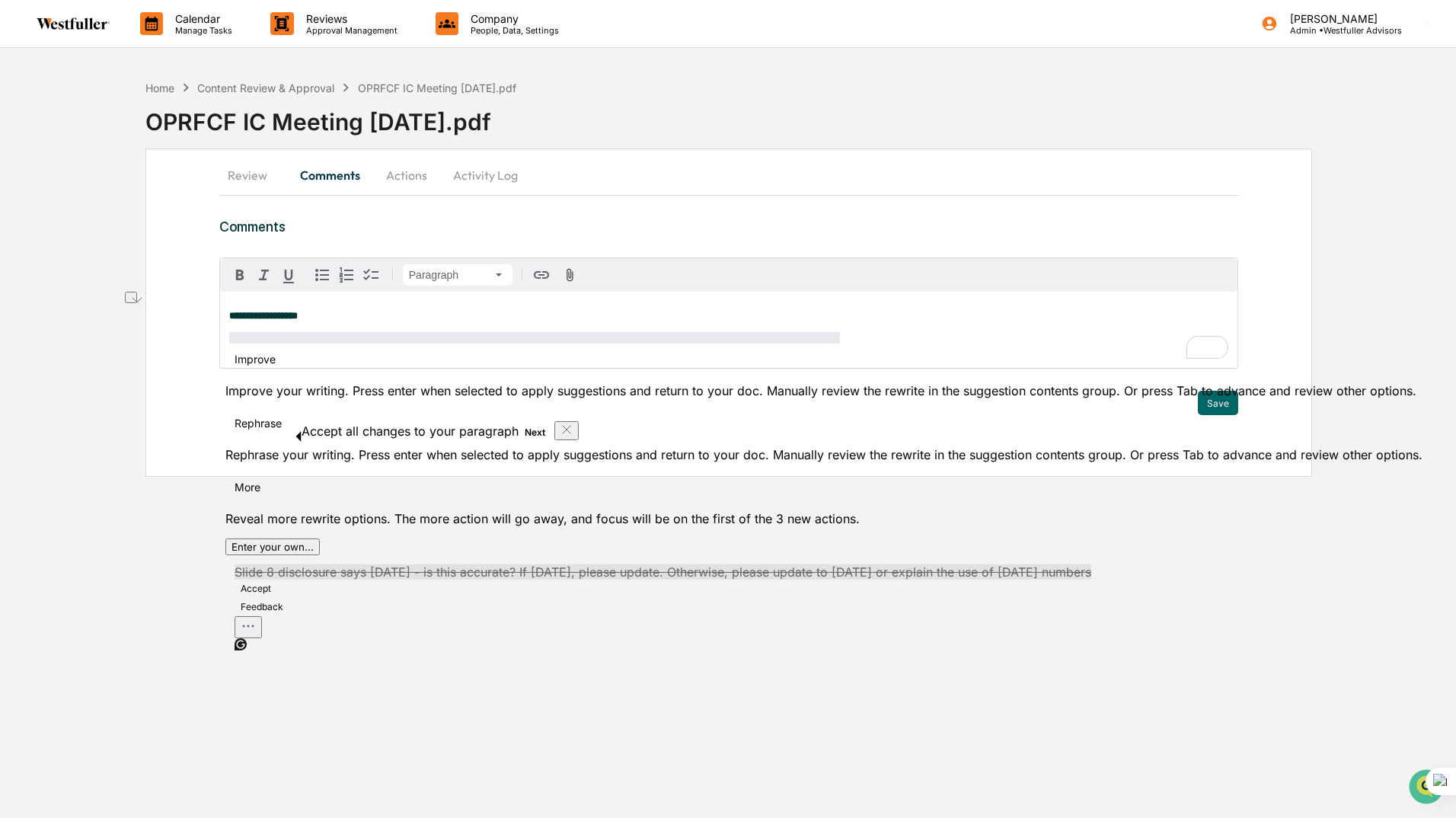
click at [277, 579] on button "Accept" at bounding box center [255, 588] width 43 height 18
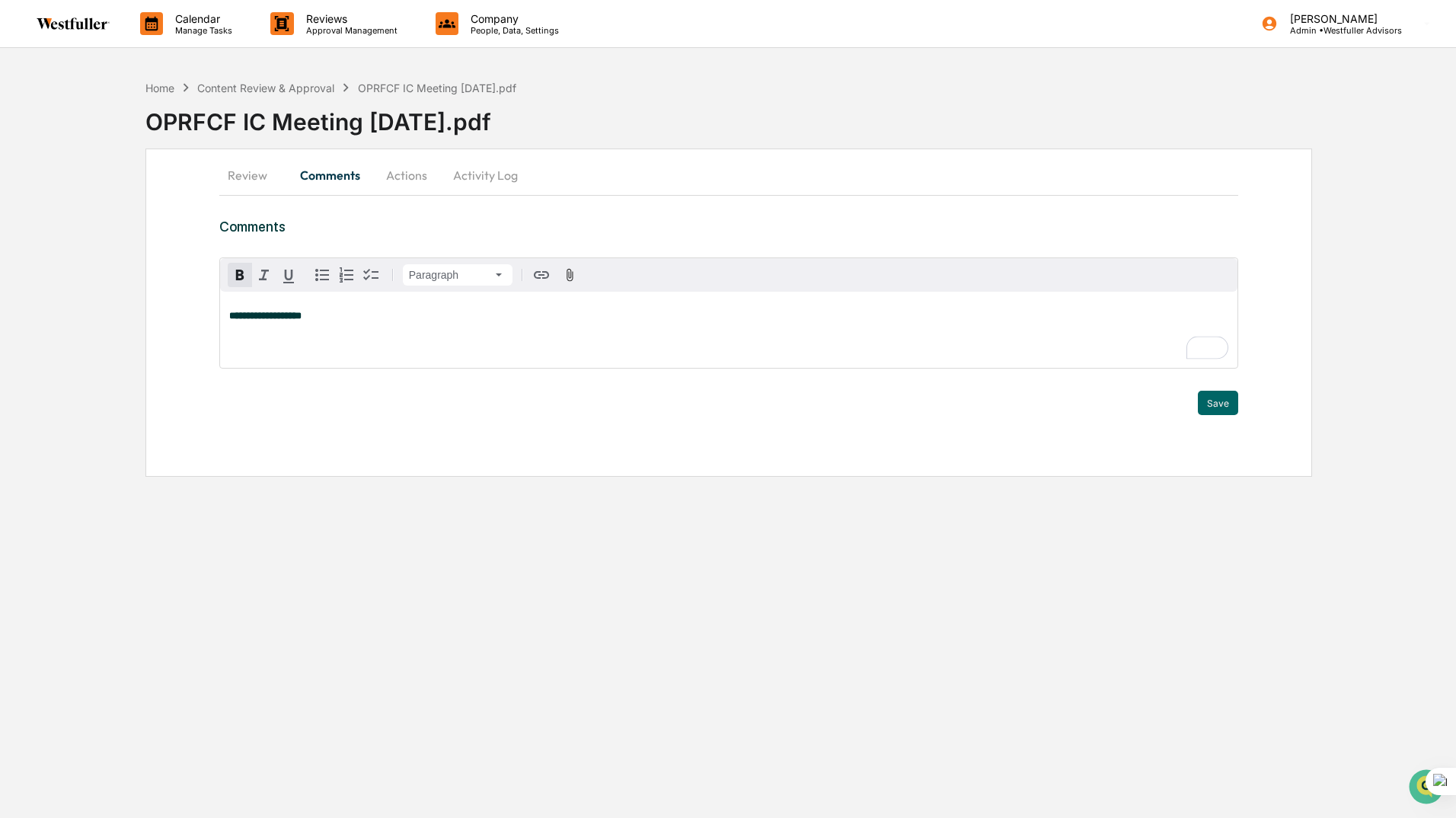
click at [240, 276] on icon "button" at bounding box center [240, 274] width 18 height 18
click at [417, 318] on span "**********" at bounding box center [413, 315] width 224 height 10
click at [231, 341] on p "To enrich screen reader interactions, please activate Accessibility in Grammarl…" at bounding box center [728, 337] width 999 height 11
click at [286, 337] on div "[PERSON_NAME]" at bounding box center [278, 339] width 100 height 19
click at [253, 339] on strong "**********" at bounding box center [273, 336] width 57 height 10
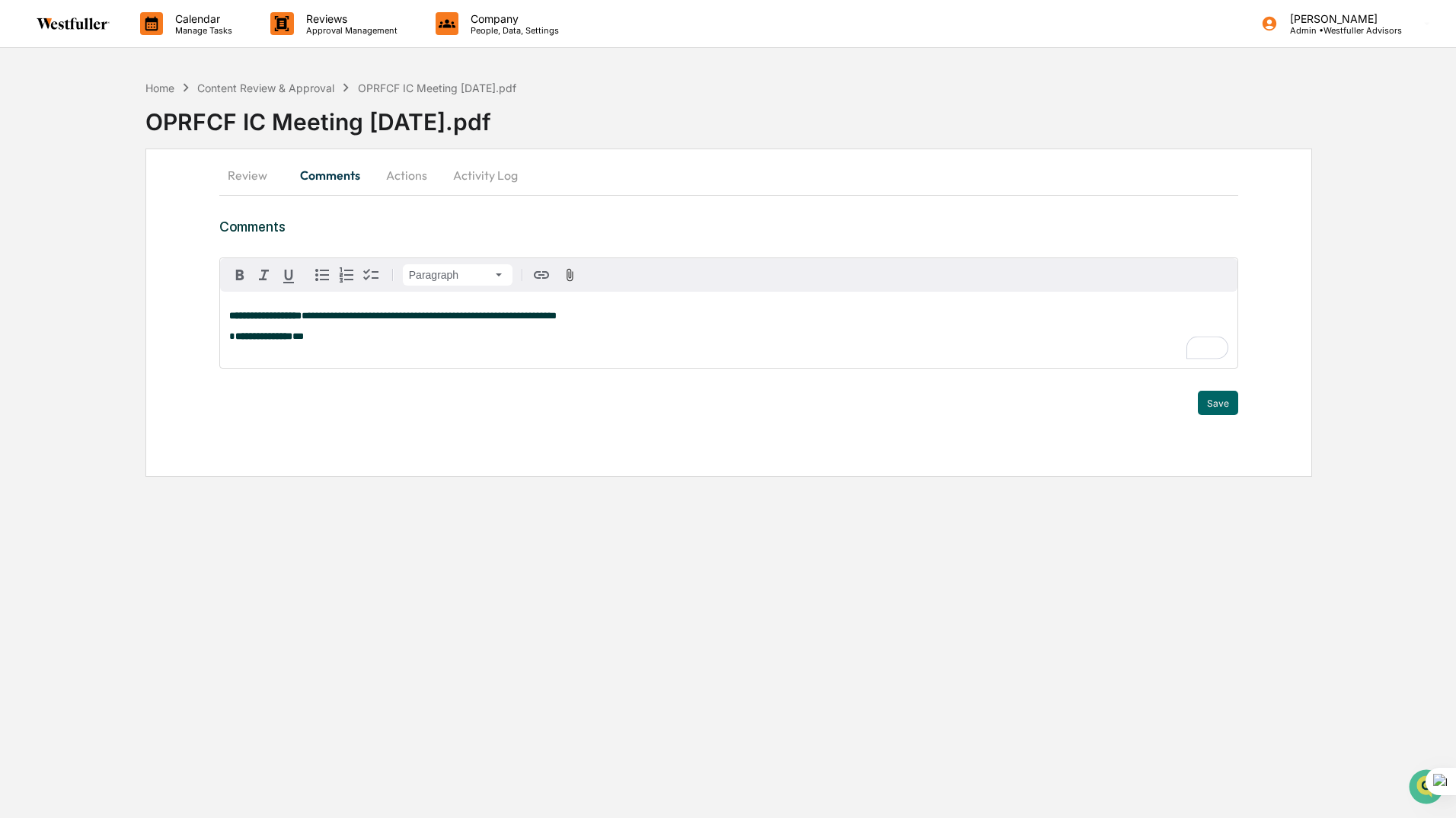
click at [456, 340] on p "**********" at bounding box center [728, 337] width 999 height 11
click at [234, 341] on span "*" at bounding box center [232, 336] width 6 height 10
click at [325, 341] on p "**********" at bounding box center [728, 337] width 999 height 11
click at [1197, 404] on div "Save" at bounding box center [728, 403] width 1019 height 25
click at [1211, 405] on button "Save" at bounding box center [1218, 403] width 40 height 25
